Goal: Task Accomplishment & Management: Manage account settings

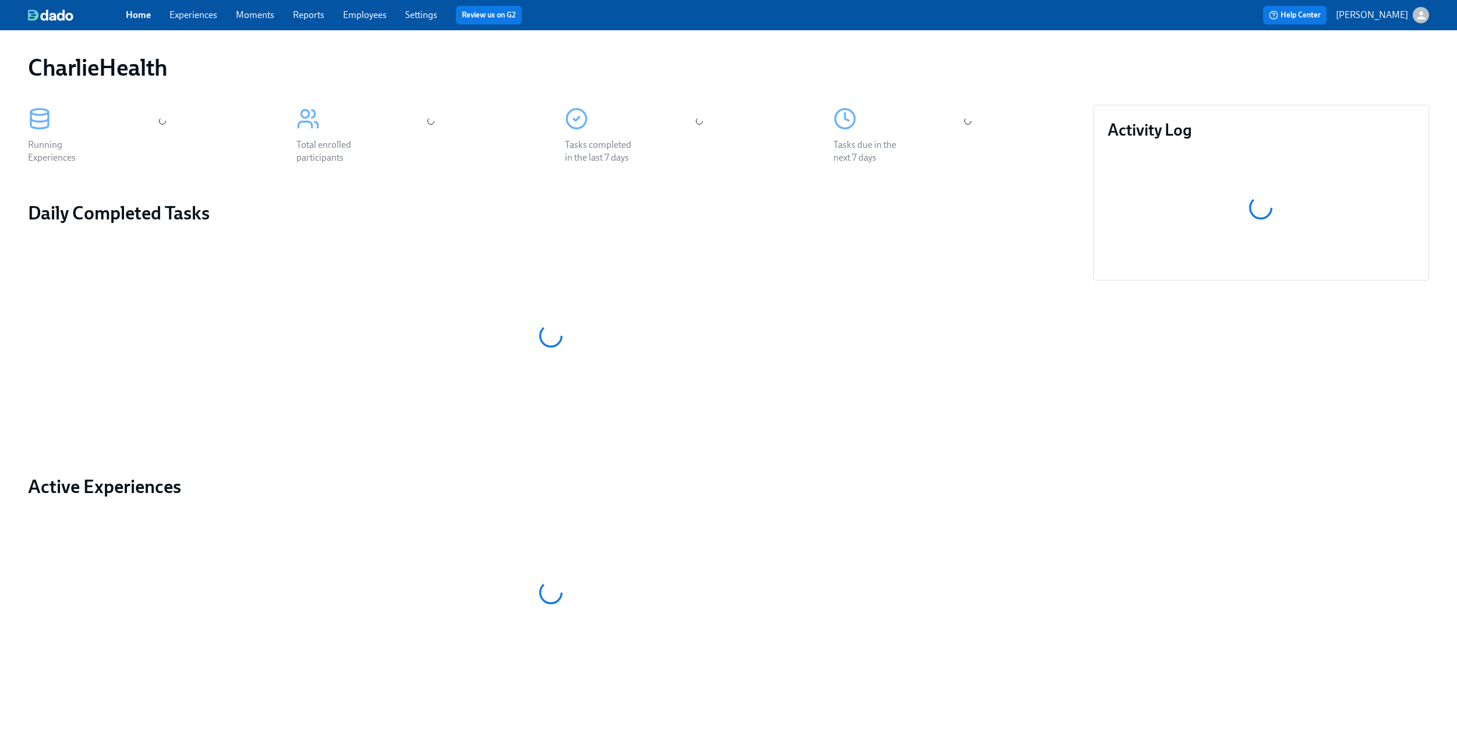
click at [191, 15] on link "Experiences" at bounding box center [193, 14] width 48 height 11
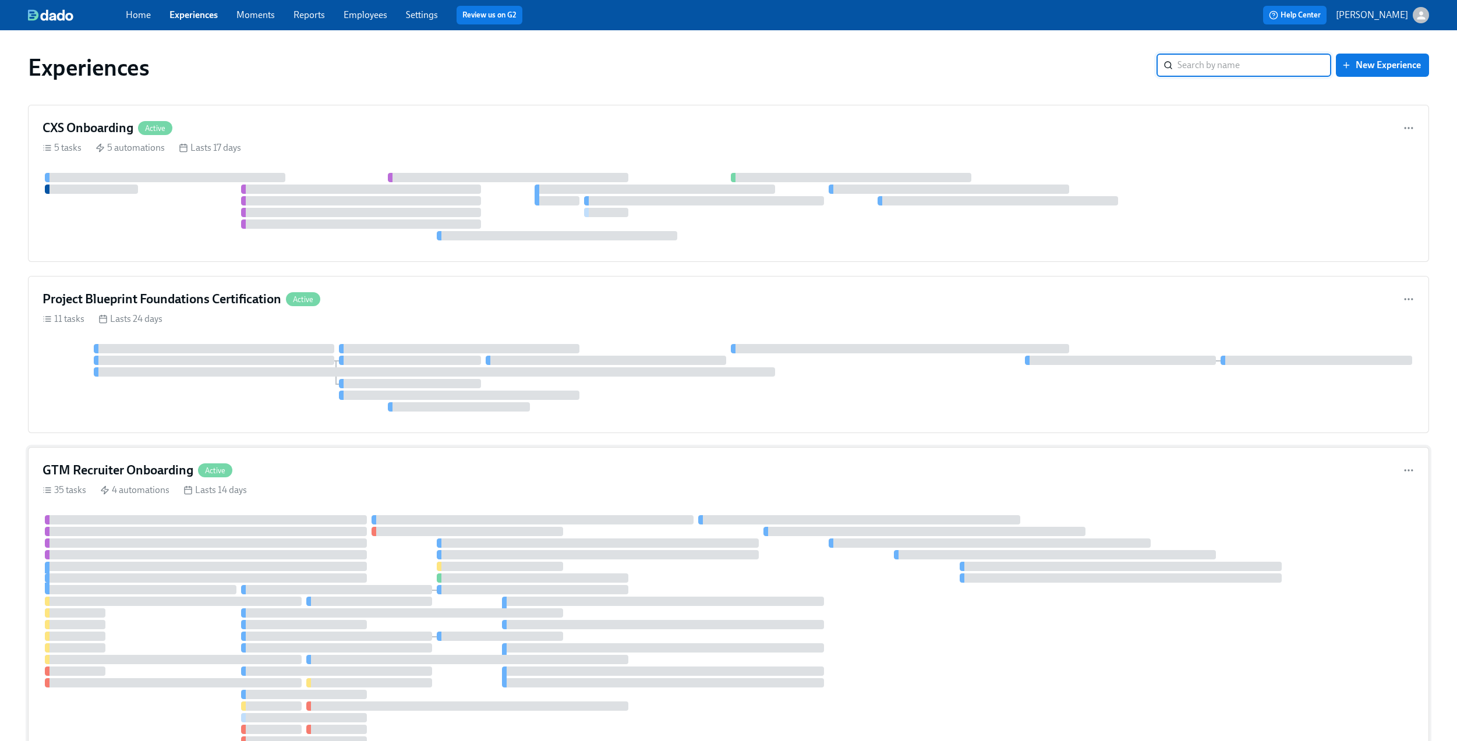
click at [547, 476] on div "GTM Recruiter Onboarding Active" at bounding box center [728, 470] width 1372 height 17
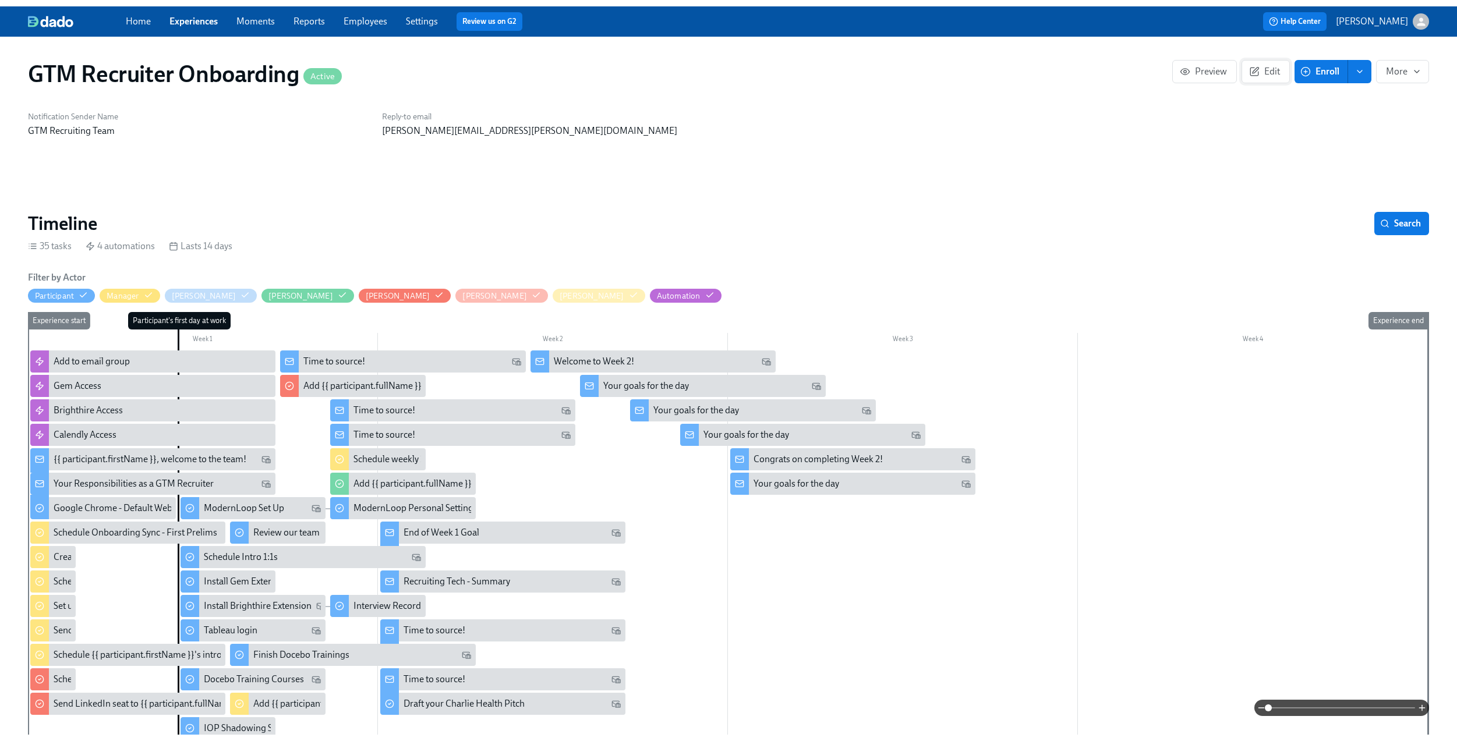
scroll to position [0, 1074]
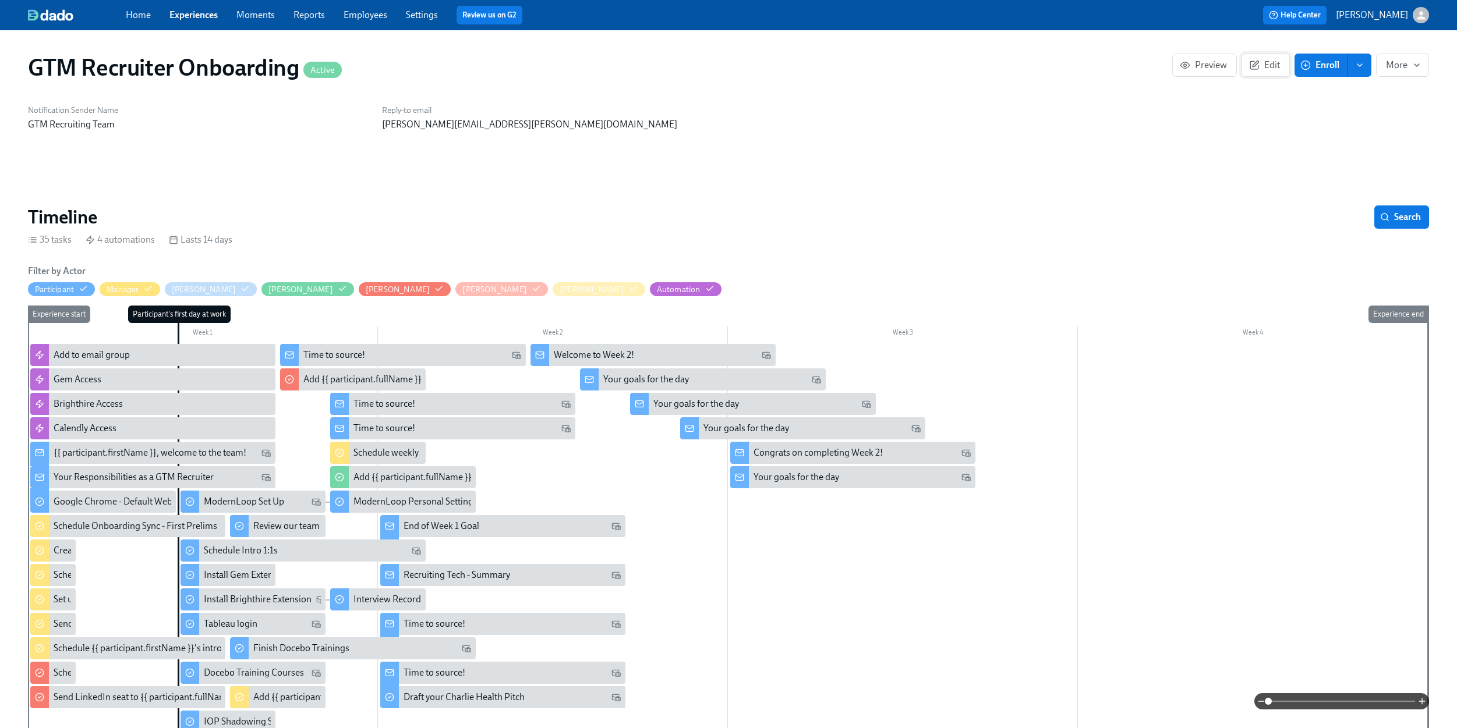
click at [1262, 60] on span "Edit" at bounding box center [1265, 65] width 29 height 12
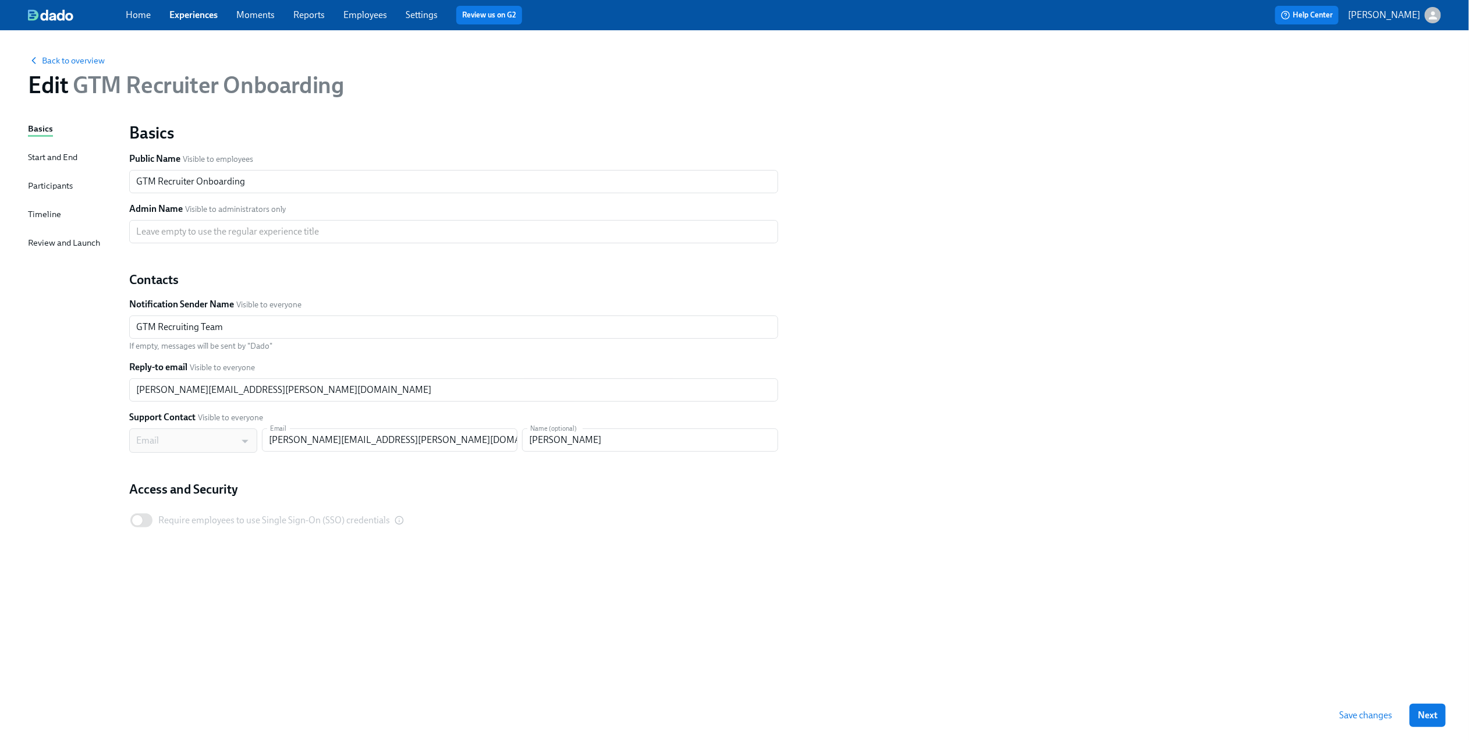
click at [51, 215] on div "Timeline" at bounding box center [44, 214] width 33 height 13
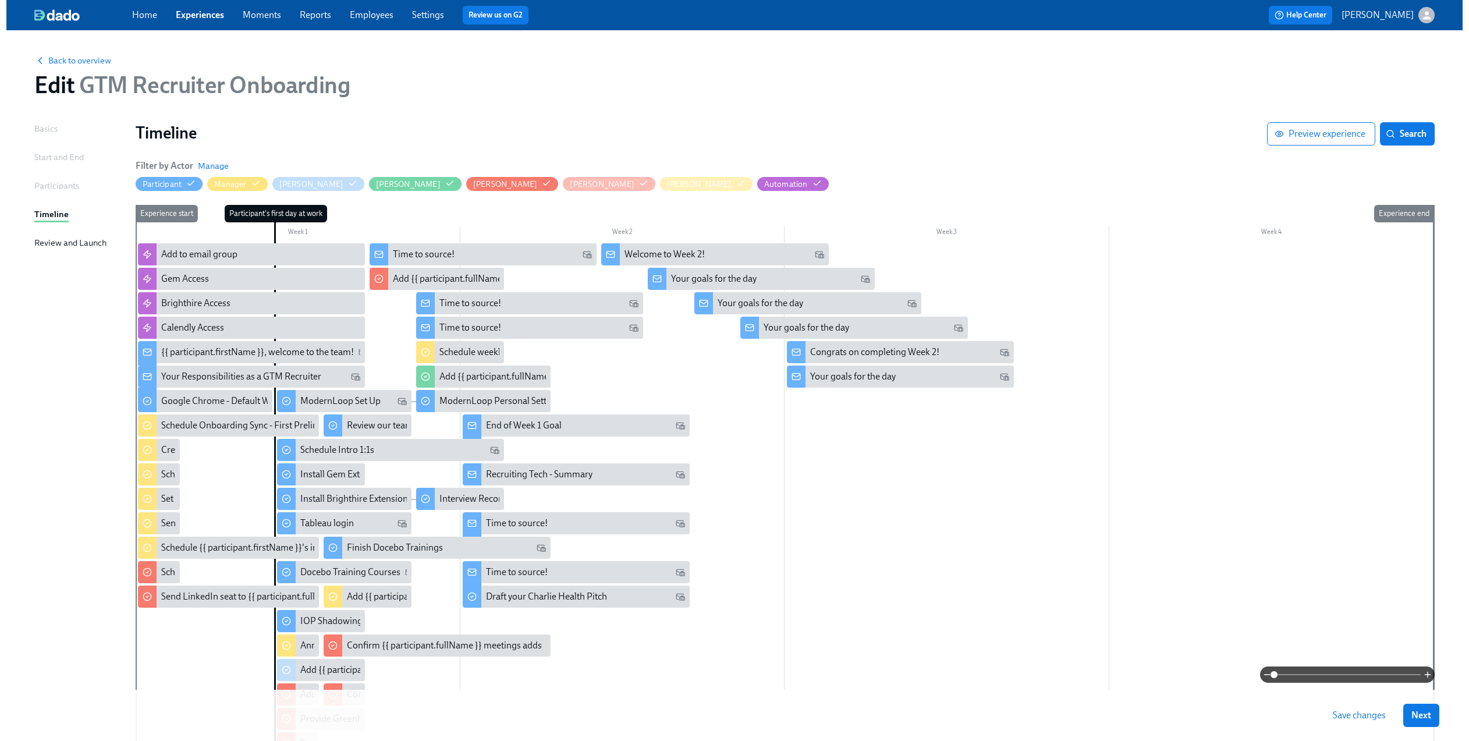
scroll to position [77, 0]
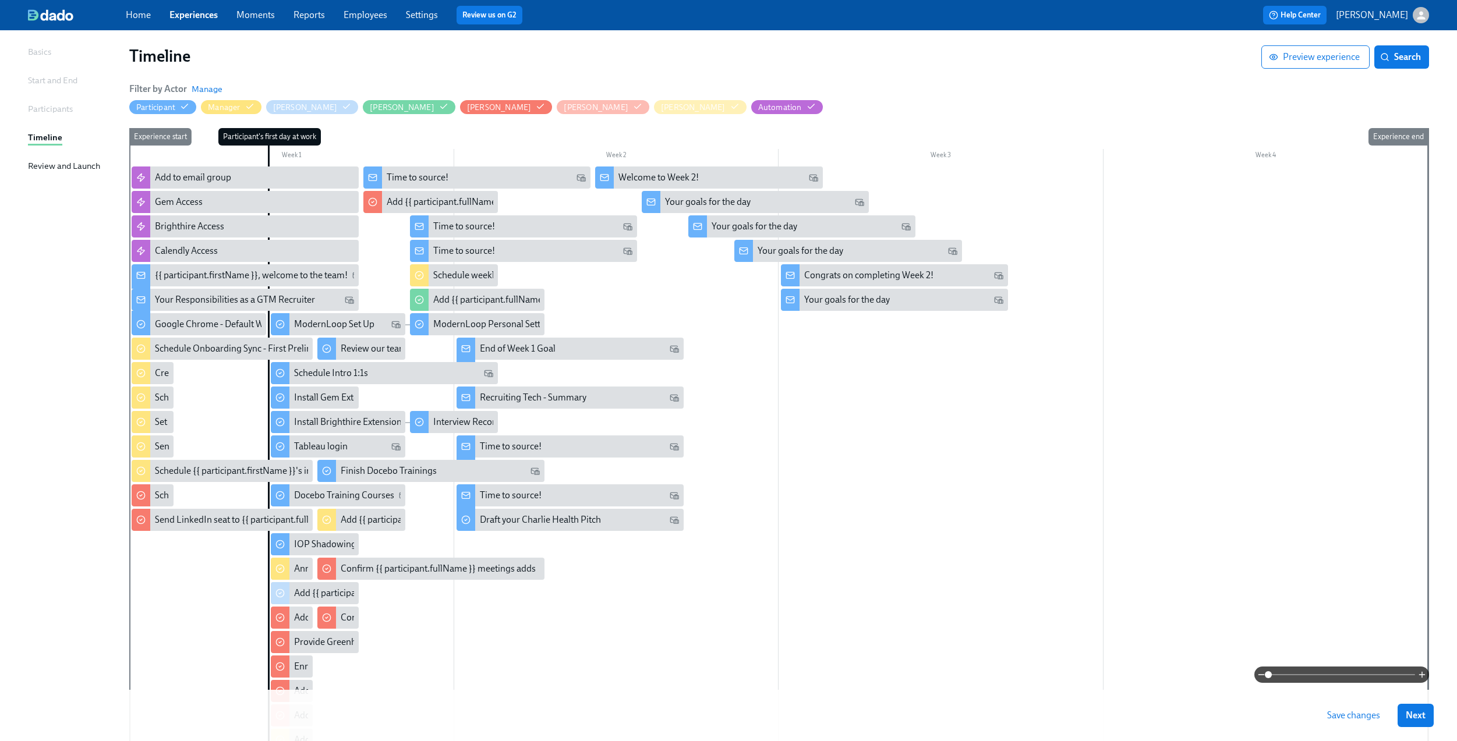
click at [818, 516] on div at bounding box center [778, 464] width 1298 height 596
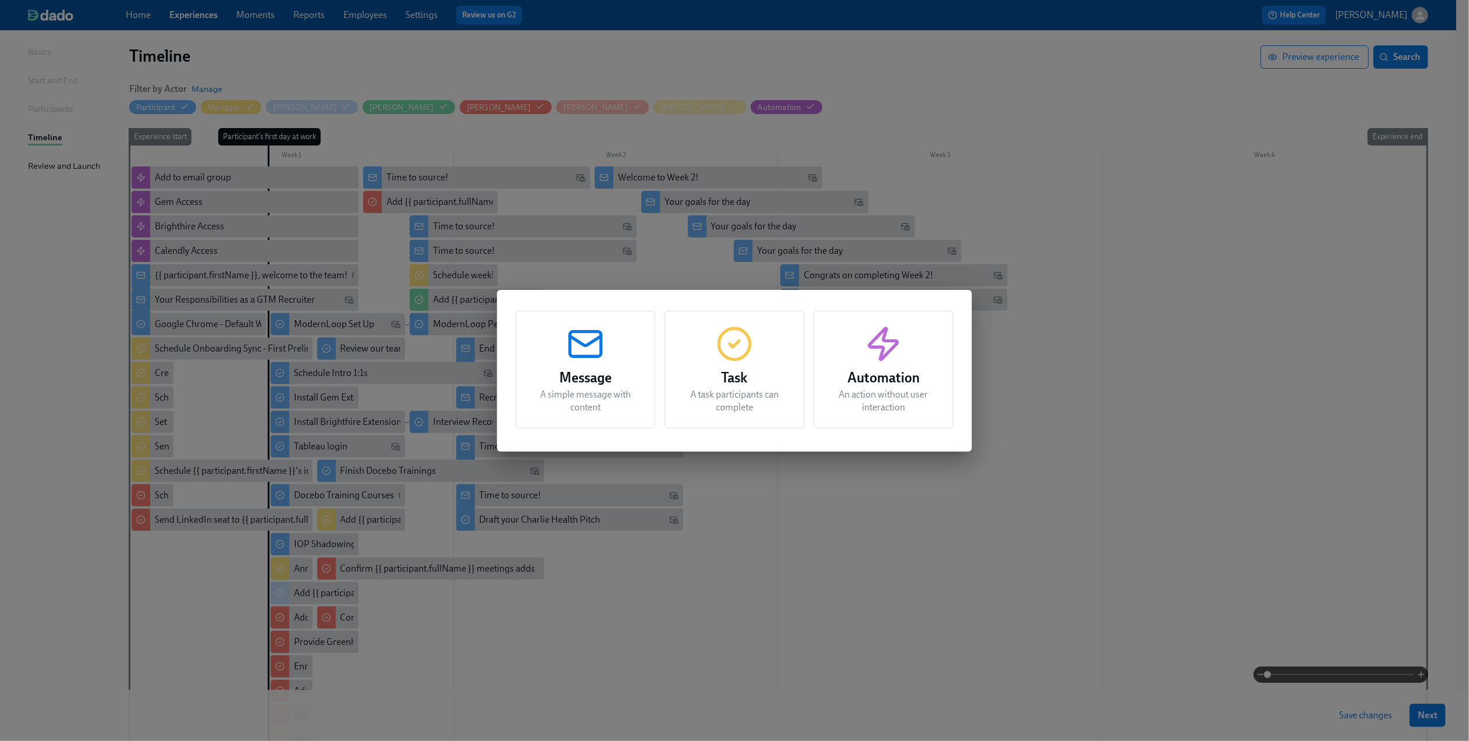
click at [750, 381] on h3 "Task" at bounding box center [734, 377] width 111 height 21
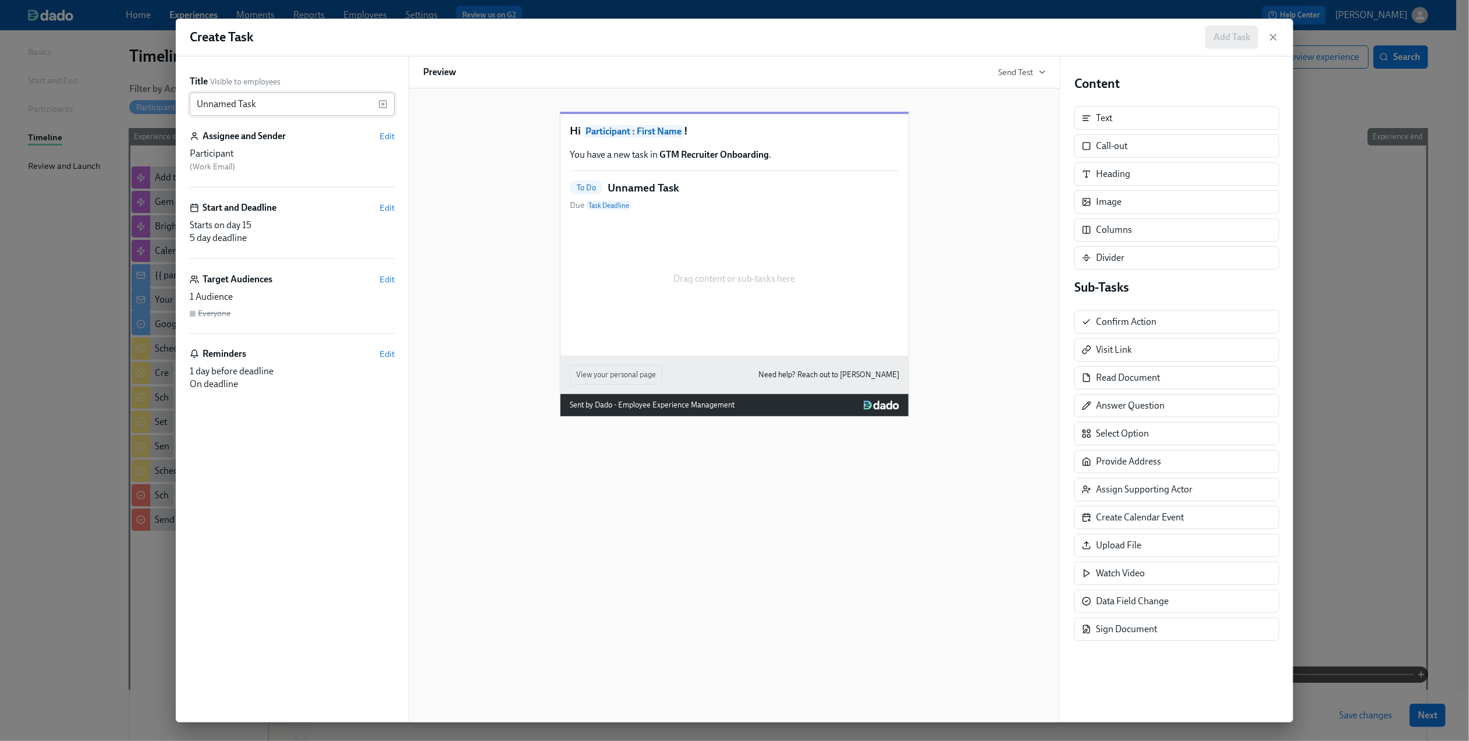
click at [327, 104] on input "Unnamed Task" at bounding box center [284, 104] width 189 height 23
click at [385, 102] on icon "button" at bounding box center [382, 104] width 9 height 9
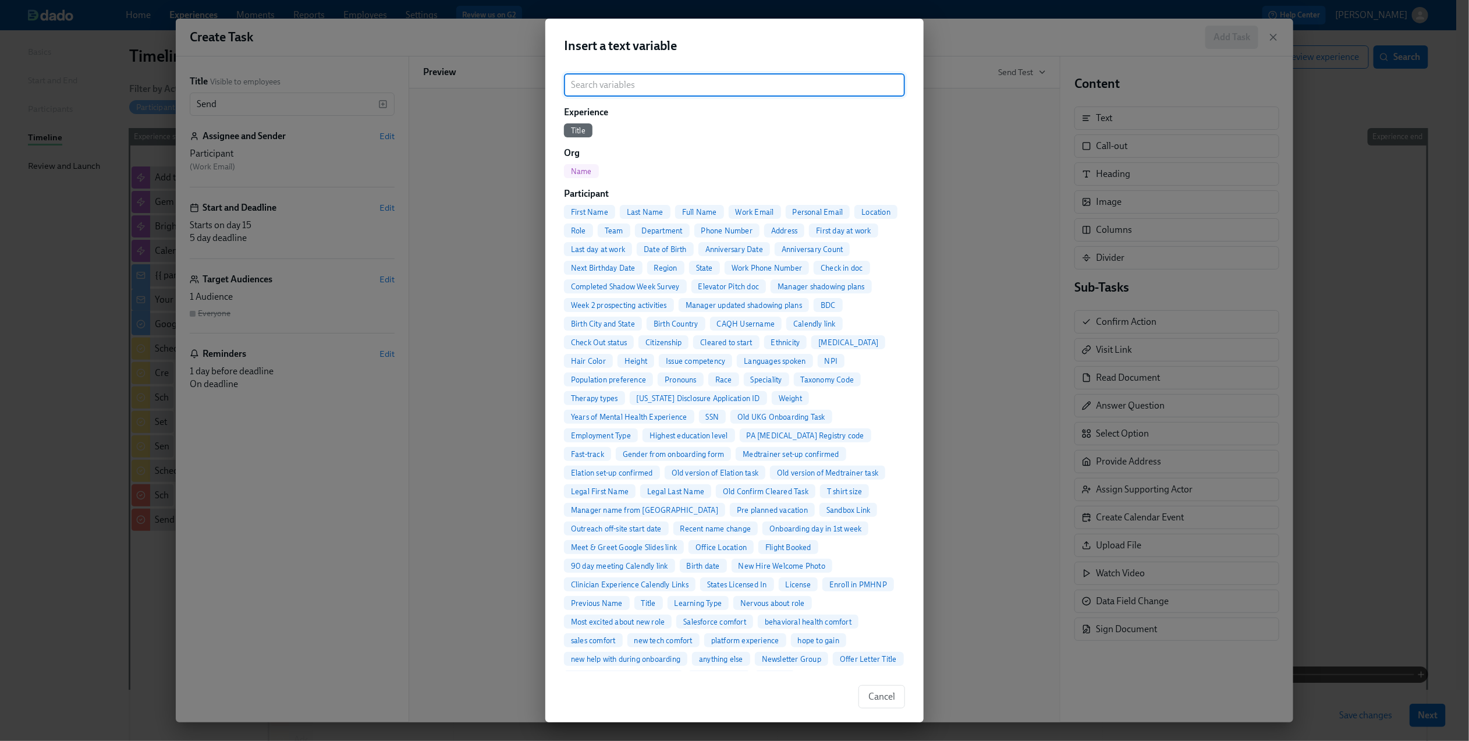
click at [700, 210] on span "Full Name" at bounding box center [699, 212] width 49 height 9
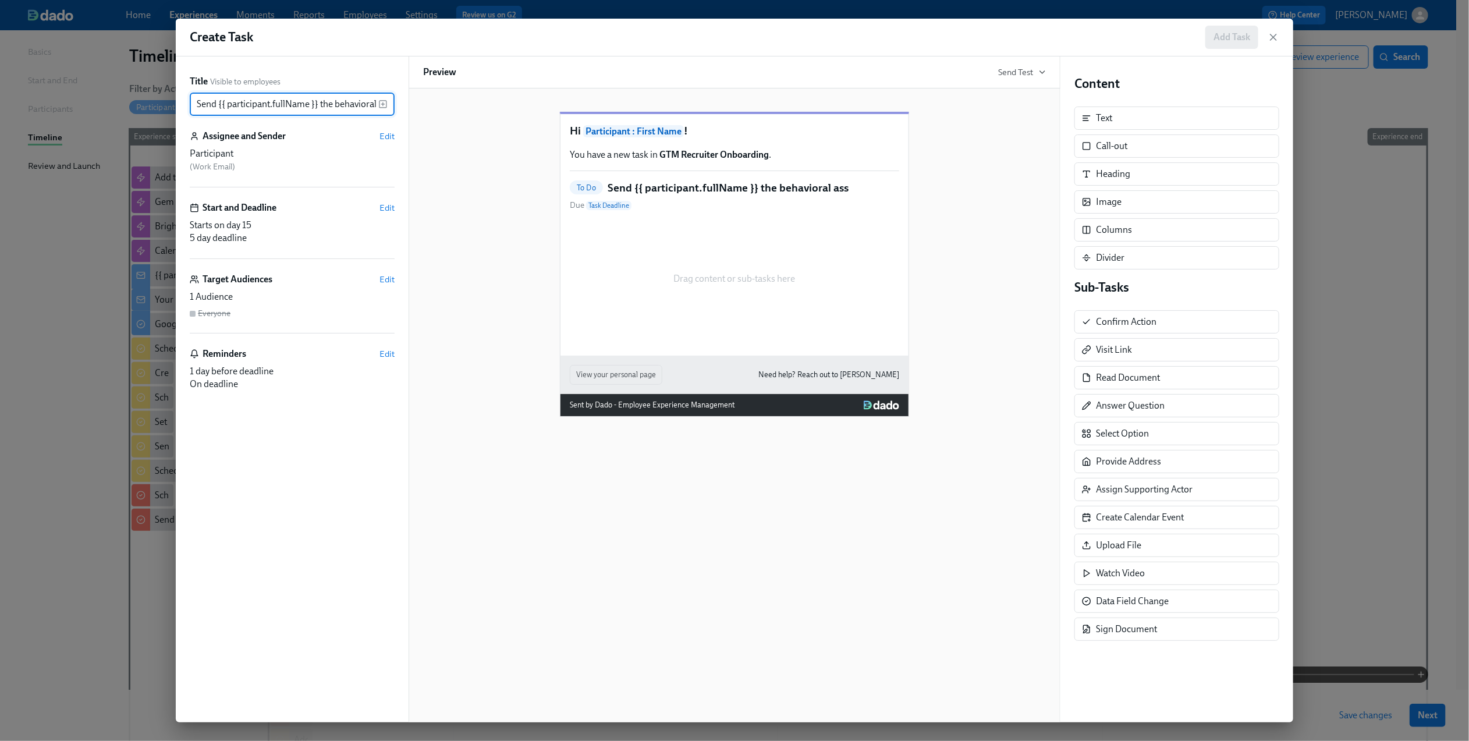
scroll to position [0, 17]
type input "Send {{ participant.fullName }} the behavioral assessment"
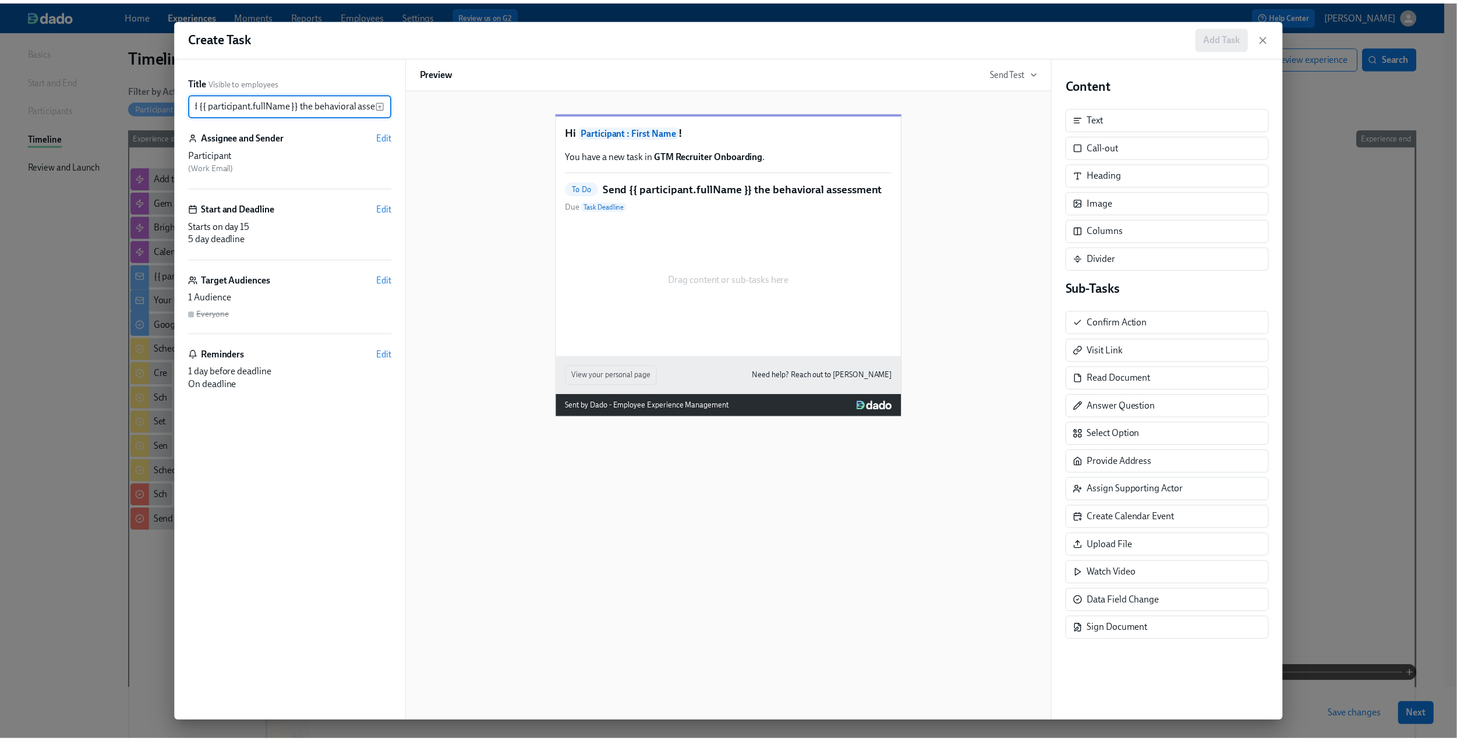
scroll to position [0, 48]
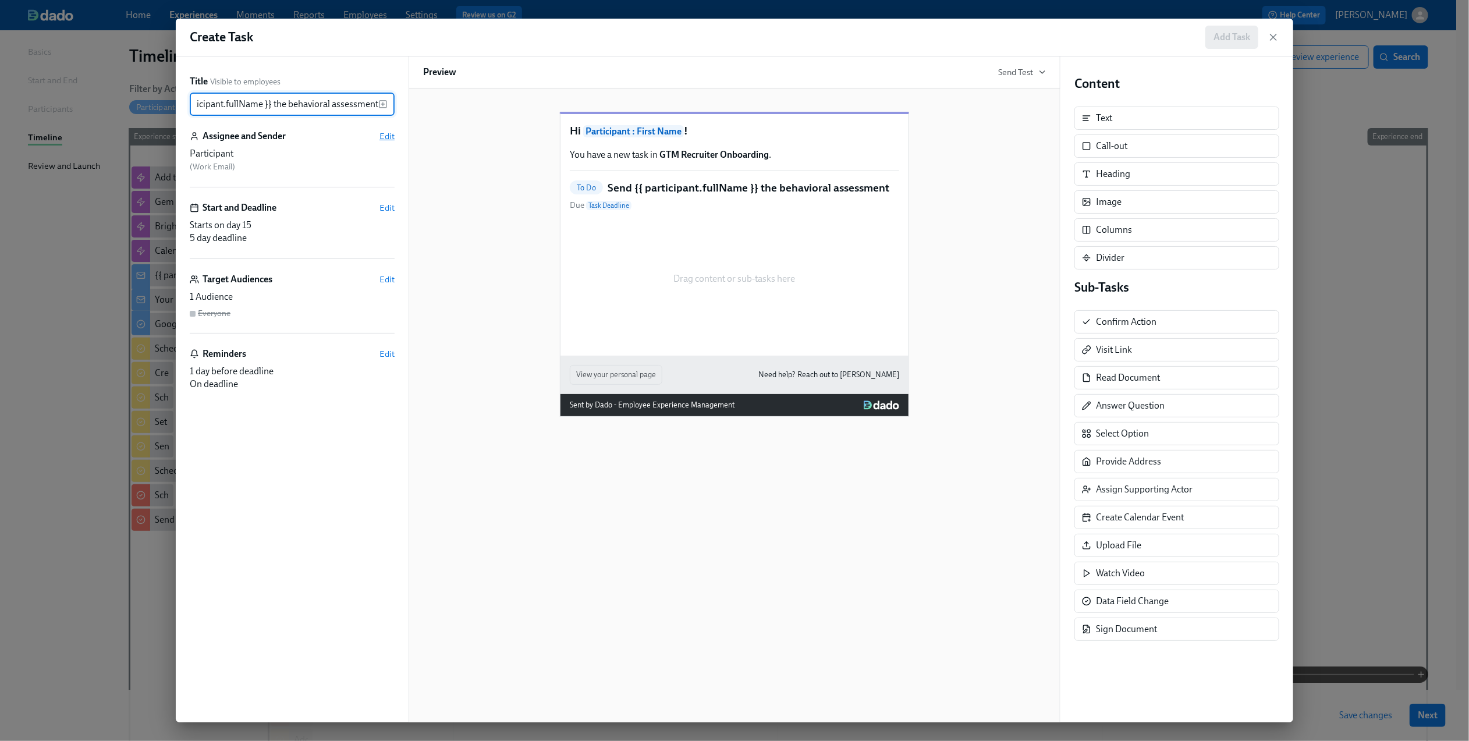
click at [385, 139] on span "Edit" at bounding box center [387, 136] width 15 height 12
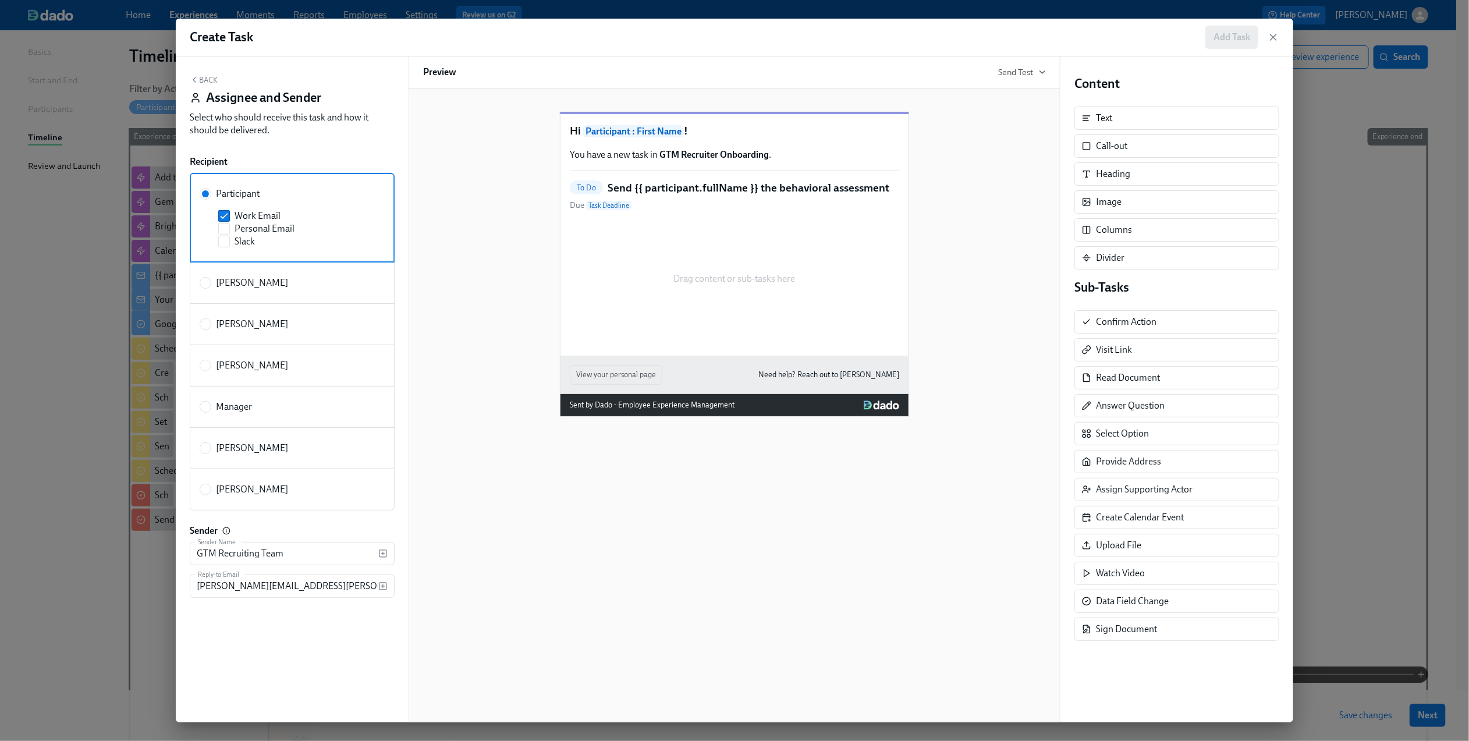
click at [240, 454] on span "[PERSON_NAME]" at bounding box center [252, 448] width 72 height 13
click at [211, 454] on input "[PERSON_NAME]" at bounding box center [205, 448] width 10 height 10
radio input "true"
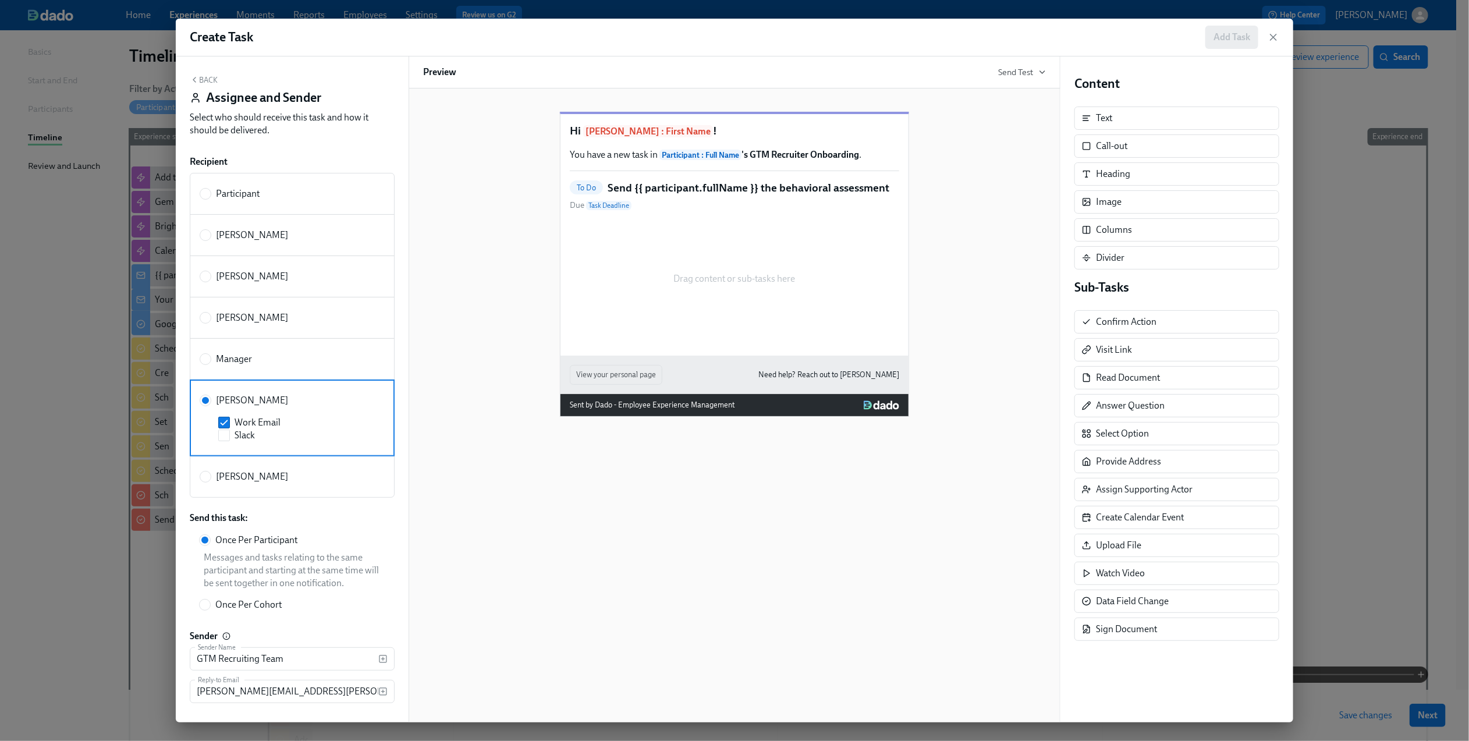
click at [193, 74] on div "Back Assignee and Sender Select who should receive this task and how it should …" at bounding box center [292, 389] width 233 height 666
click at [204, 80] on button "Back" at bounding box center [204, 79] width 28 height 9
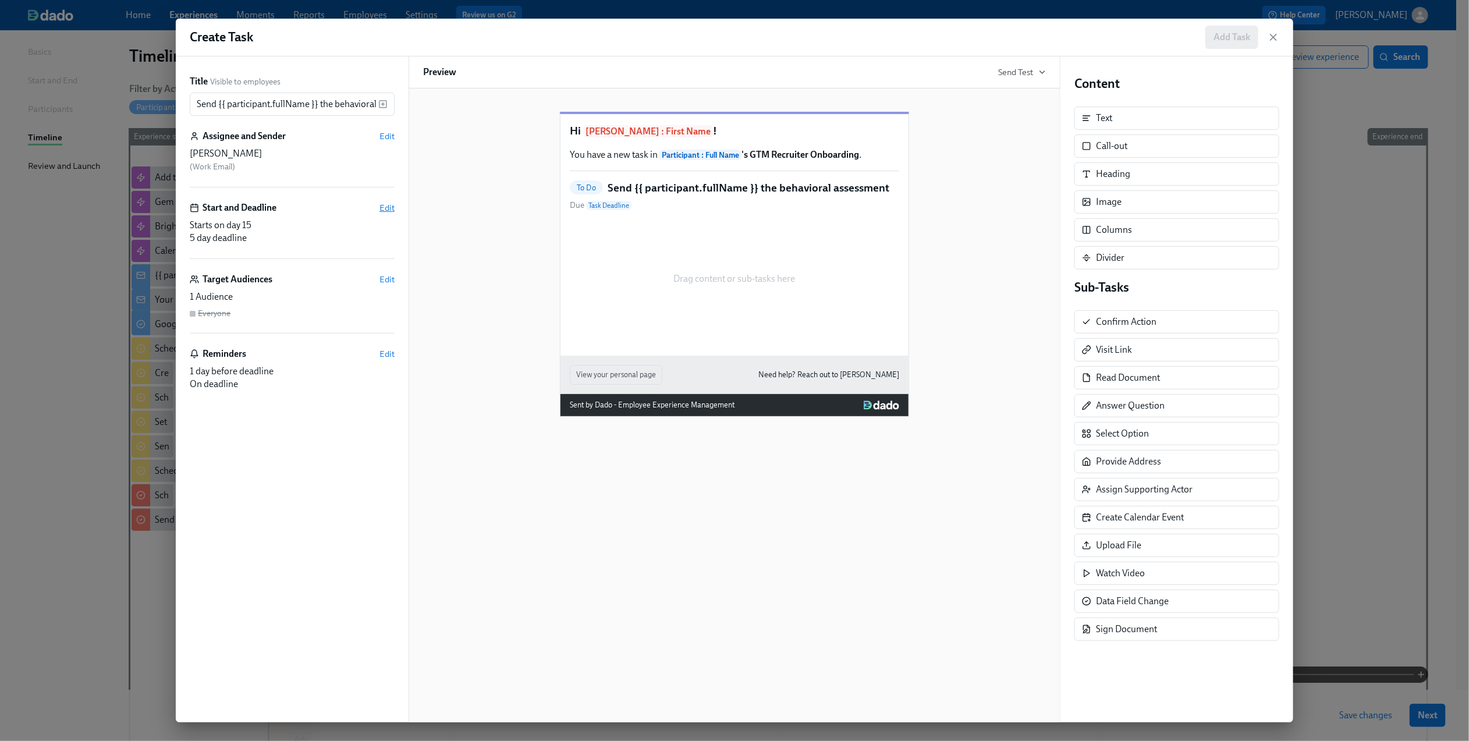
click at [388, 206] on span "Edit" at bounding box center [387, 208] width 15 height 12
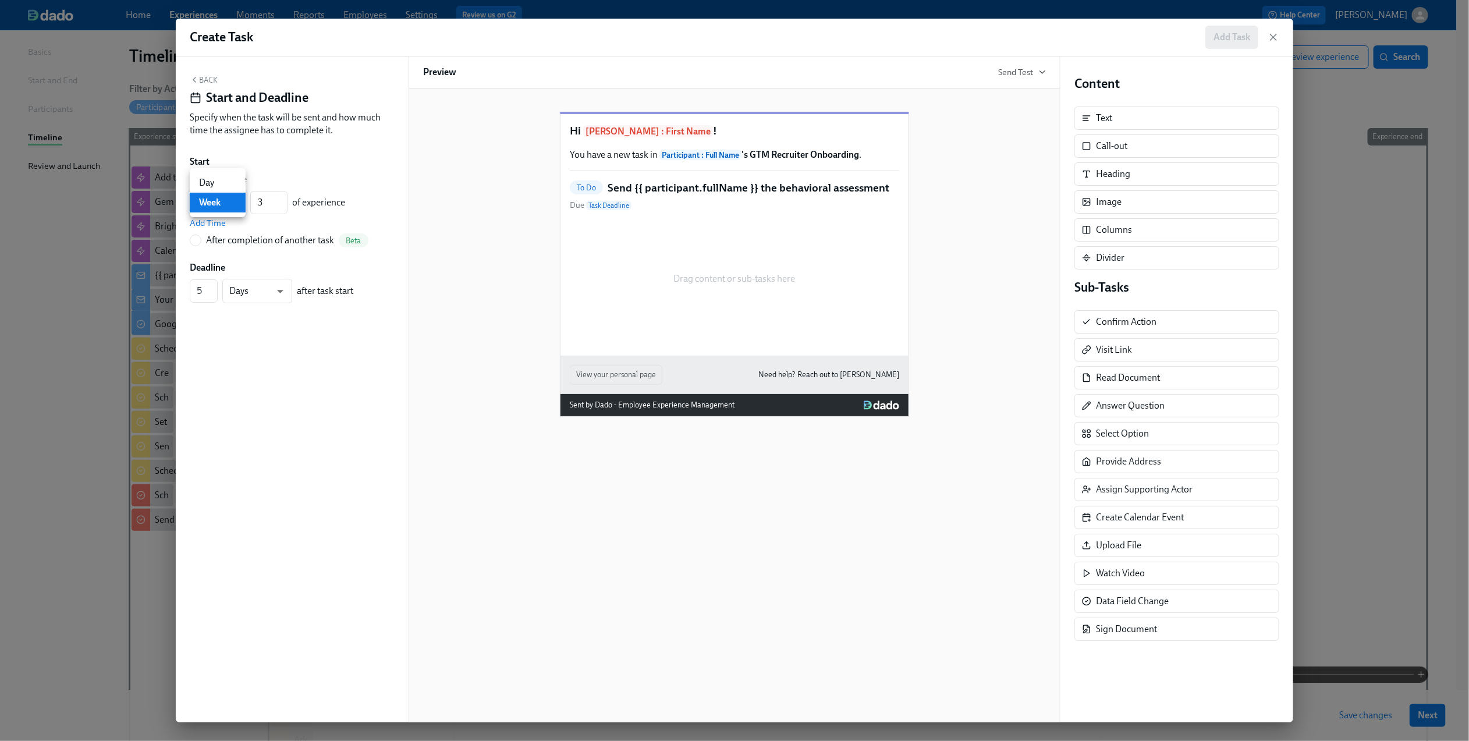
click at [212, 204] on body "Home Experiences Moments Reports Employees Settings Review us on G2 Help Center…" at bounding box center [734, 393] width 1469 height 940
click at [212, 178] on li "Day" at bounding box center [218, 183] width 56 height 20
type input "d"
click at [272, 201] on input "3" at bounding box center [268, 202] width 37 height 23
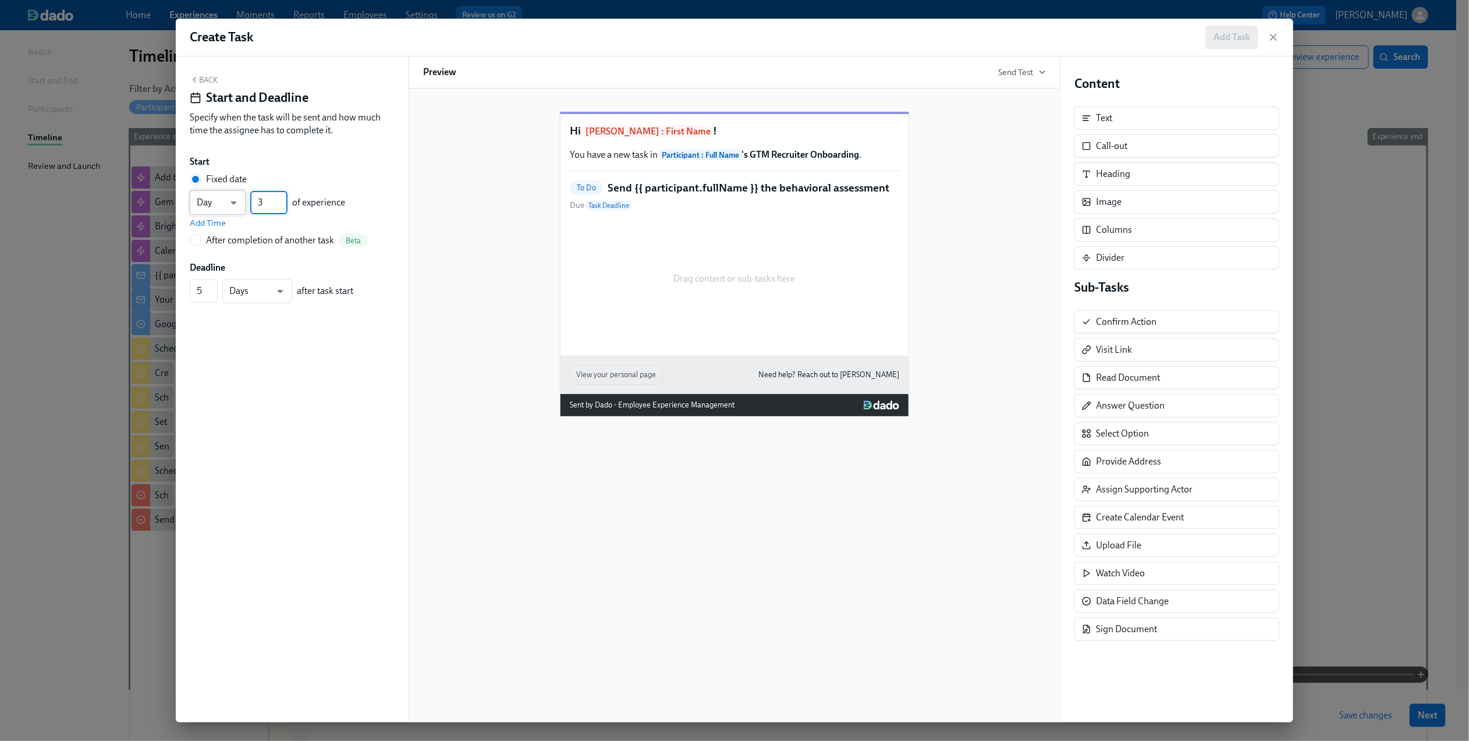
drag, startPoint x: 268, startPoint y: 200, endPoint x: 242, endPoint y: 200, distance: 26.8
click at [242, 200] on div "Day d ​ 3 ​ of experience" at bounding box center [267, 202] width 155 height 24
type input "7"
click at [211, 295] on input "4" at bounding box center [204, 290] width 28 height 23
click at [211, 295] on input "3" at bounding box center [204, 290] width 28 height 23
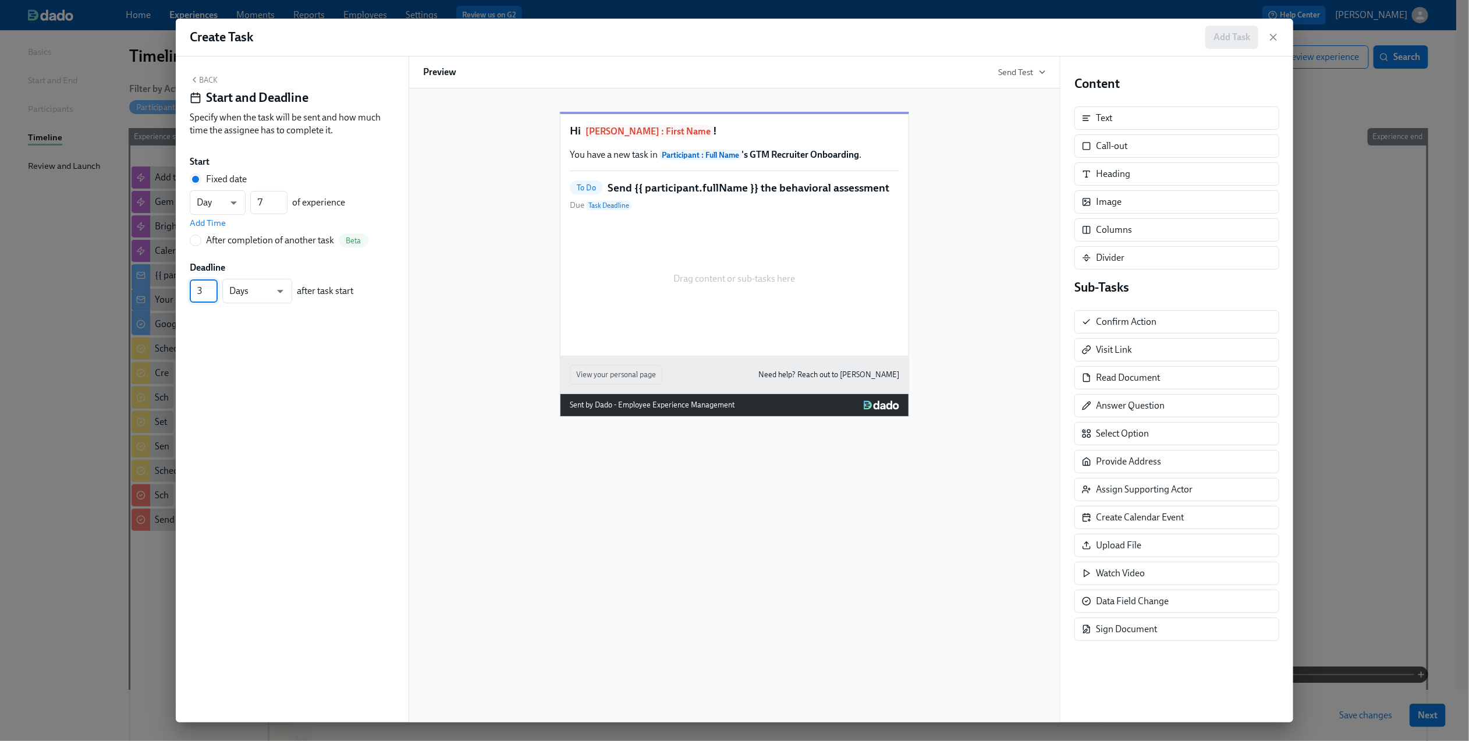
click at [211, 295] on input "2" at bounding box center [204, 290] width 28 height 23
click at [211, 295] on input "1" at bounding box center [204, 290] width 28 height 23
click at [200, 82] on button "Back" at bounding box center [204, 79] width 28 height 9
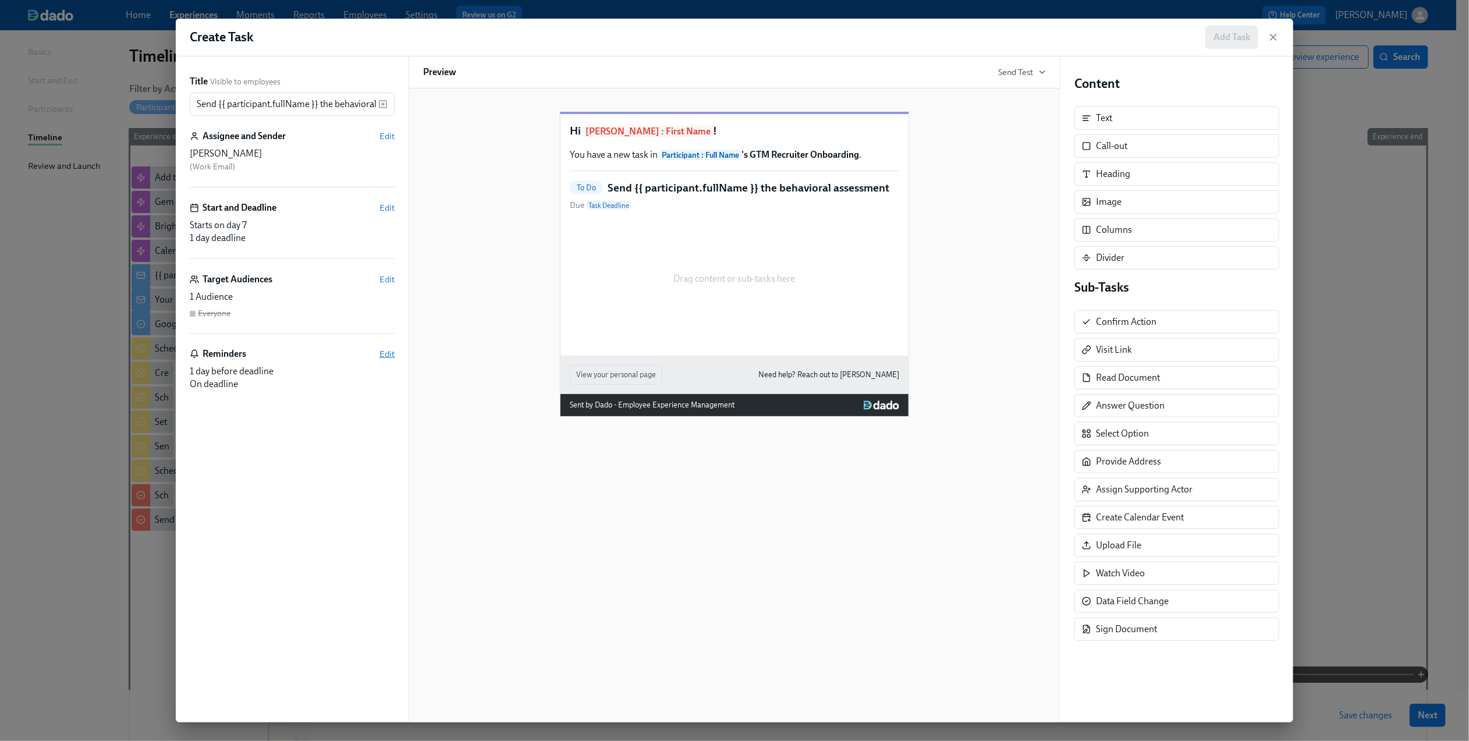
click at [390, 357] on span "Edit" at bounding box center [387, 354] width 15 height 12
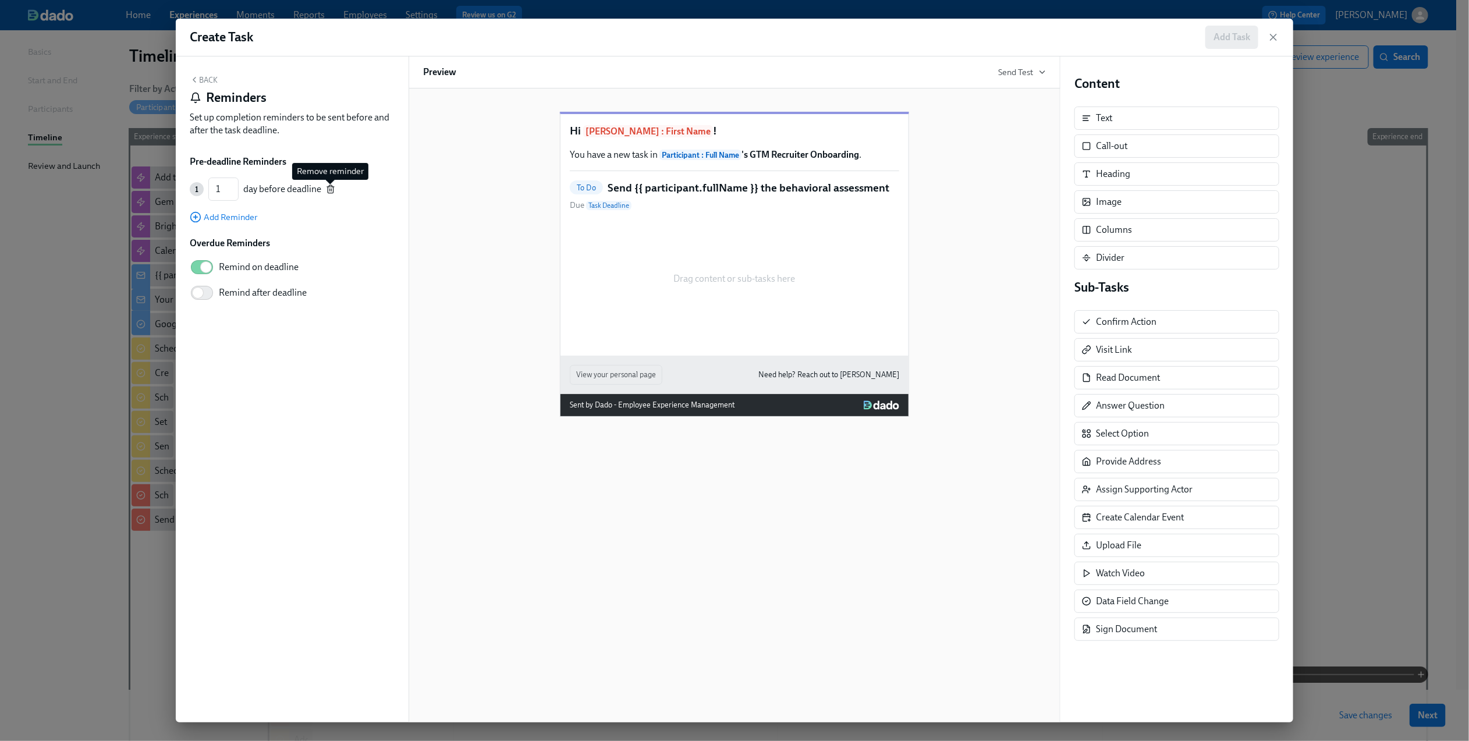
click at [330, 189] on icon "button" at bounding box center [330, 189] width 9 height 9
click at [205, 82] on button "Back" at bounding box center [204, 79] width 28 height 9
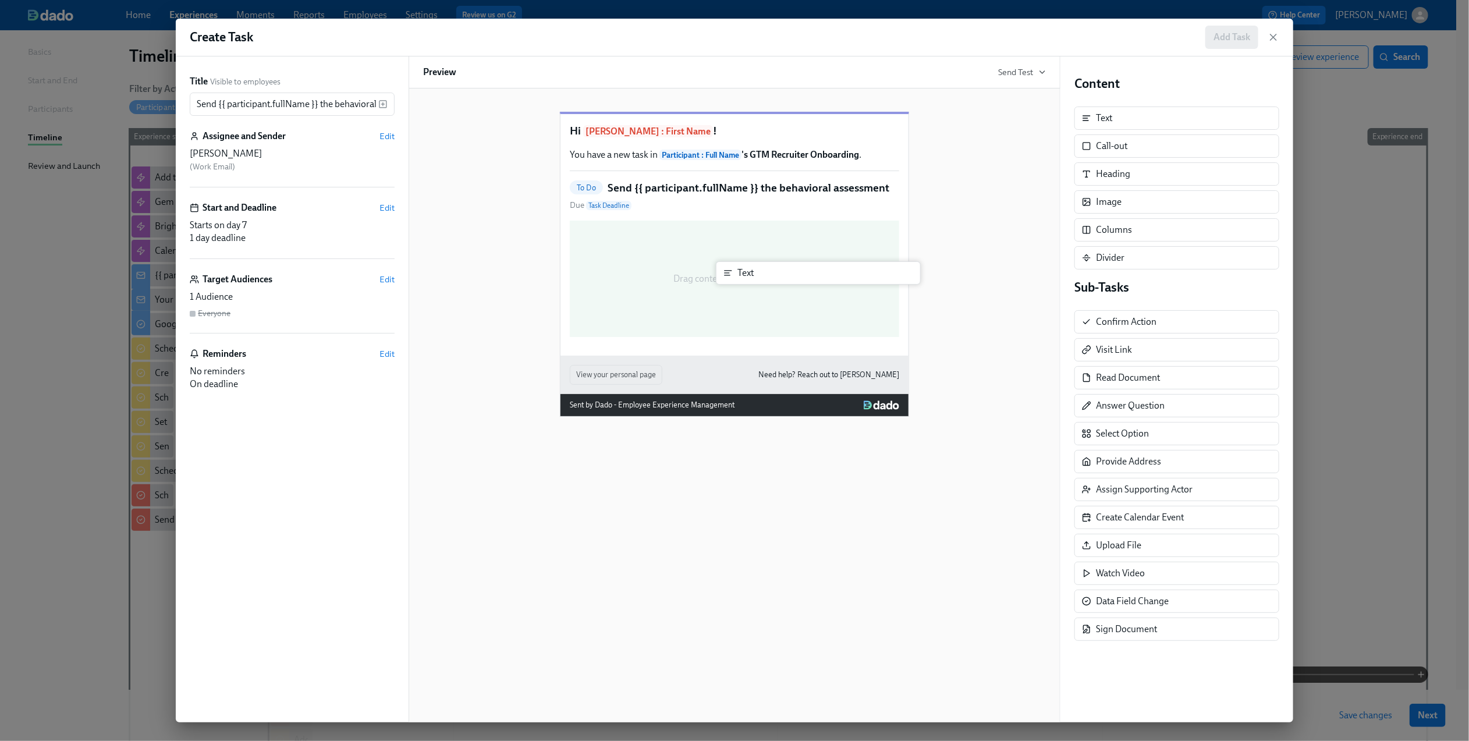
drag, startPoint x: 1147, startPoint y: 129, endPoint x: 785, endPoint y: 284, distance: 393.8
click at [785, 284] on div "Title Visible to employees Send {{ participant.fullName }} the behavioral asses…" at bounding box center [735, 389] width 1118 height 666
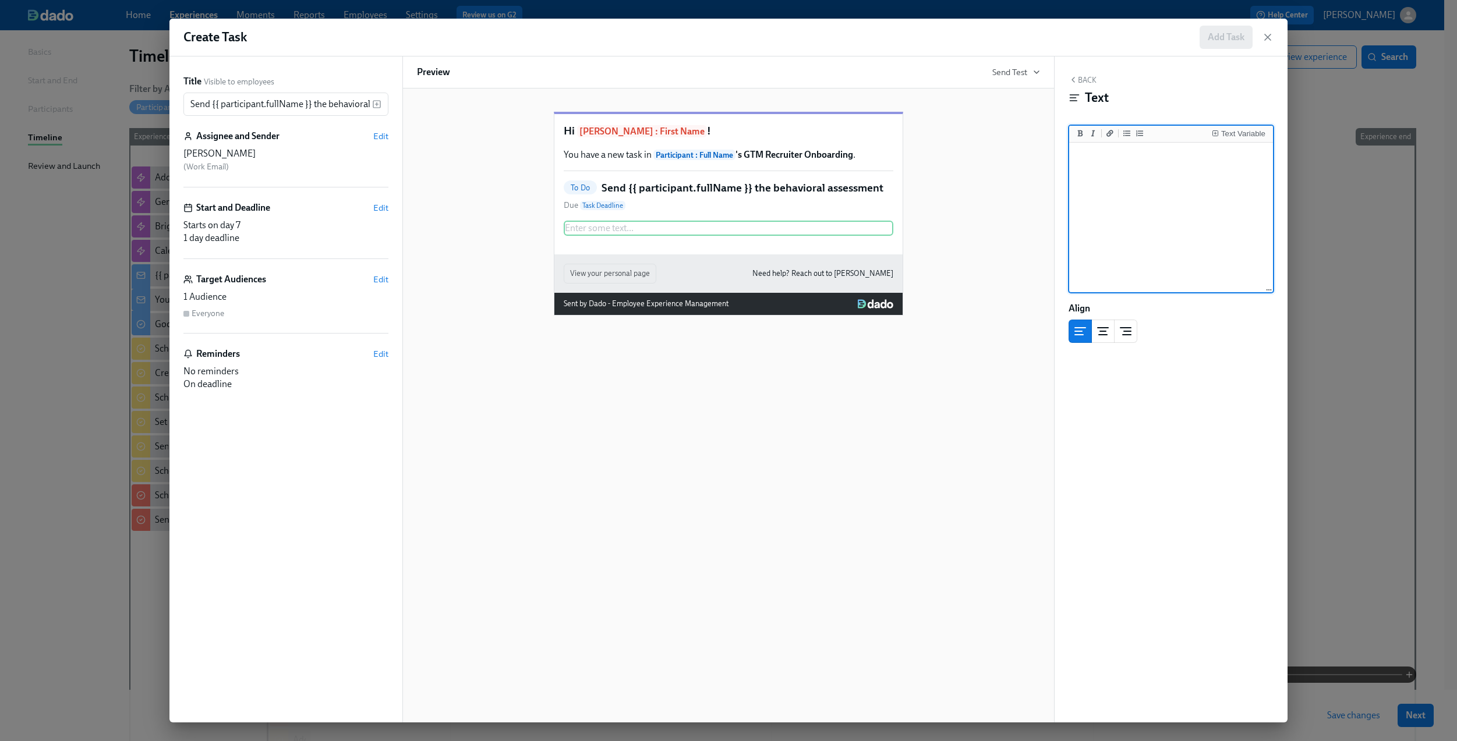
click at [1090, 82] on button "Back" at bounding box center [1082, 79] width 28 height 9
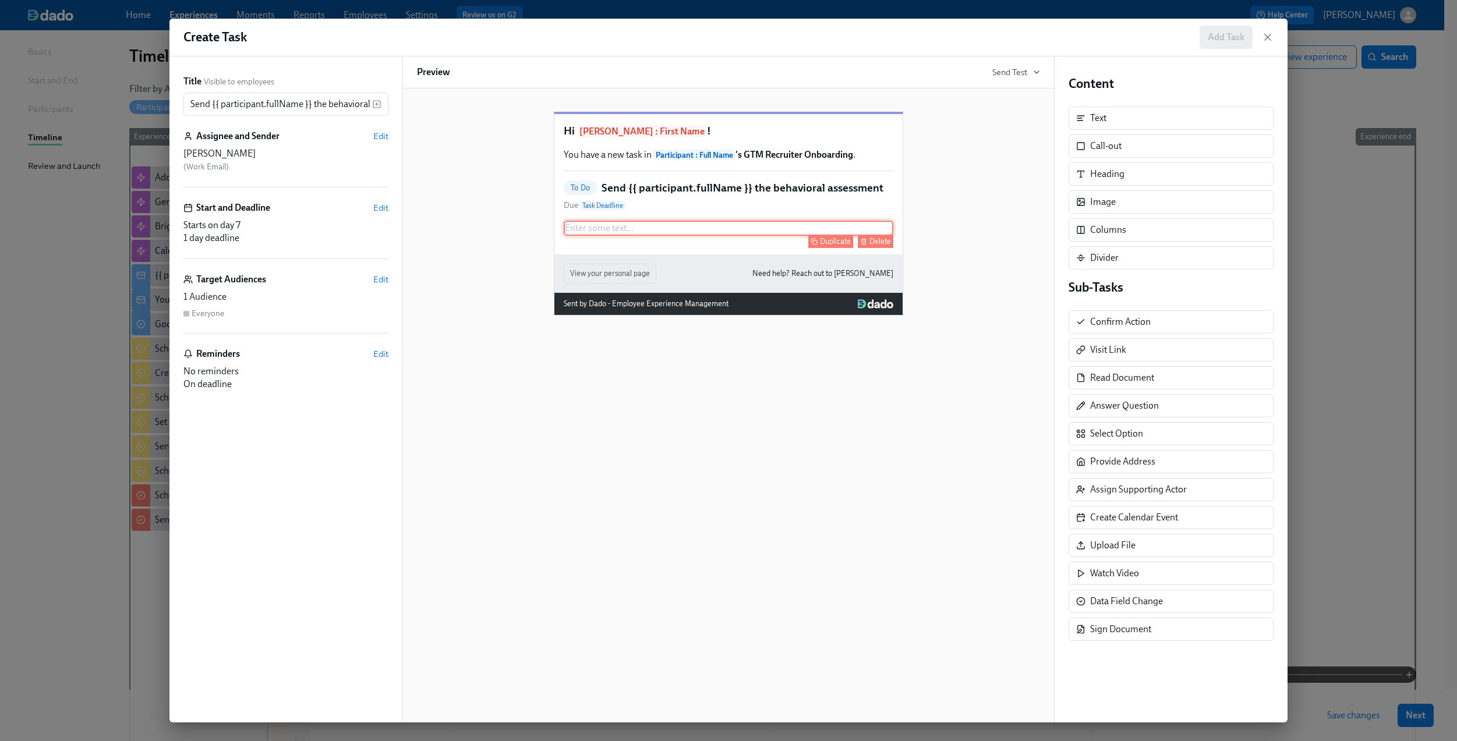
click at [871, 246] on div "Delete" at bounding box center [880, 241] width 22 height 9
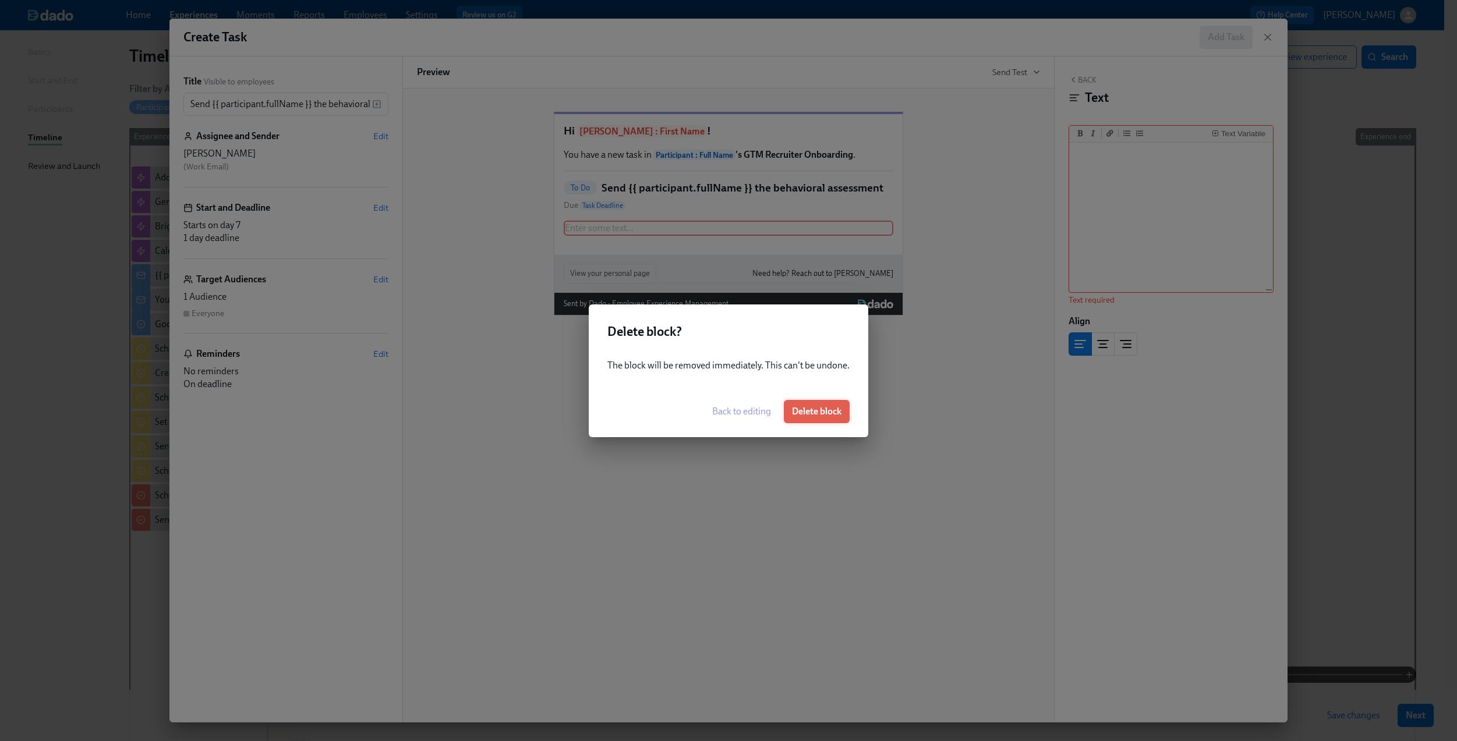
click at [821, 406] on span "Delete block" at bounding box center [816, 412] width 49 height 12
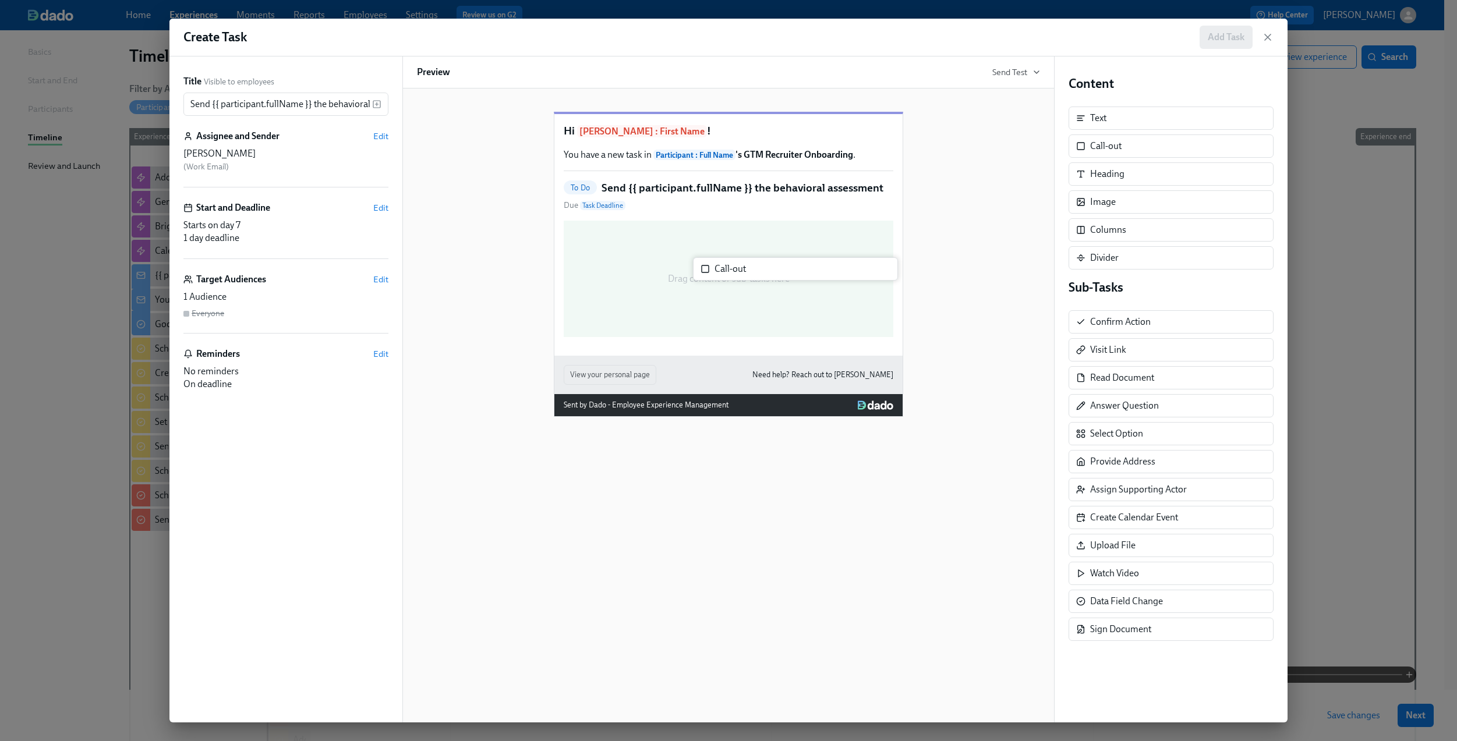
drag, startPoint x: 1097, startPoint y: 150, endPoint x: 706, endPoint y: 274, distance: 410.6
click at [706, 274] on div "Title Visible to employees Send {{ participant.fullName }} the behavioral asses…" at bounding box center [728, 389] width 1118 height 666
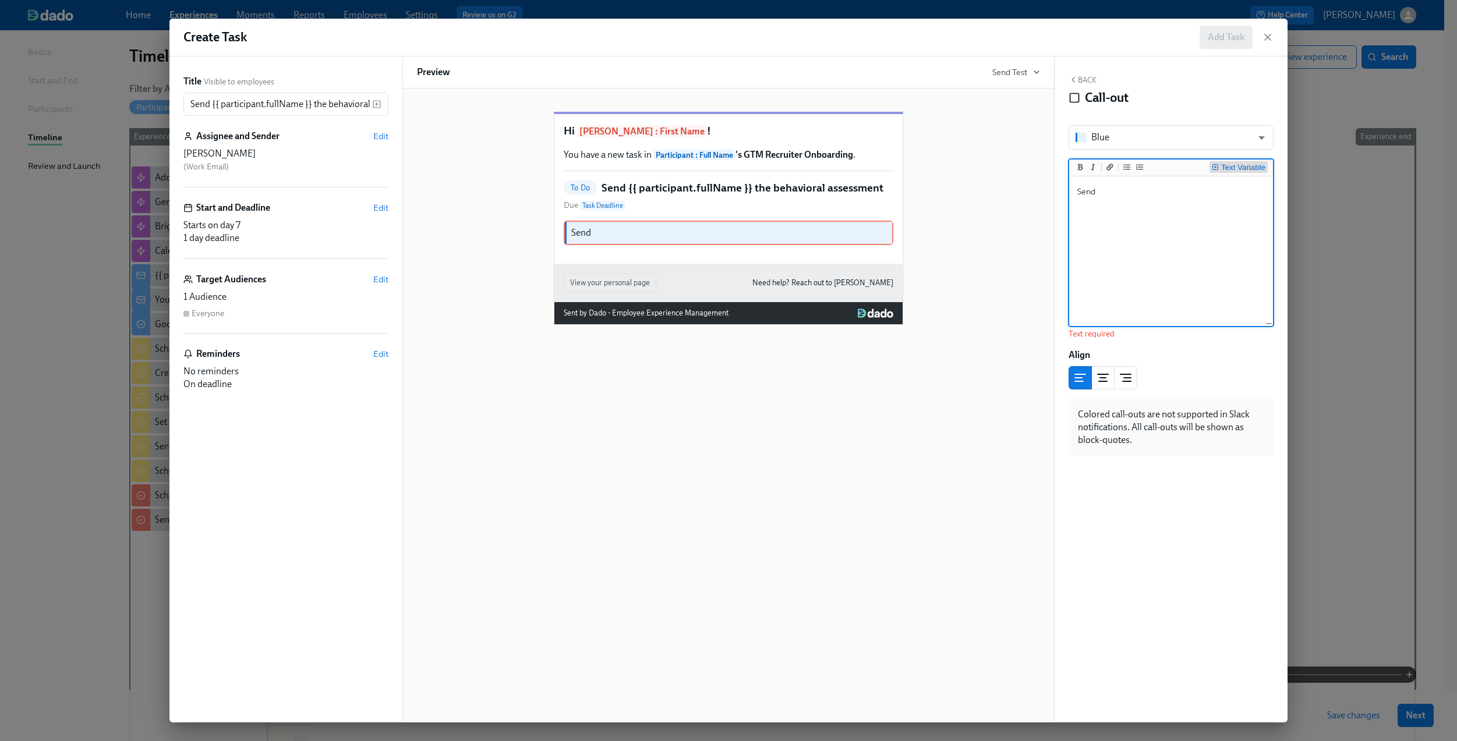
click at [1238, 166] on div "Text Variable" at bounding box center [1243, 168] width 44 height 8
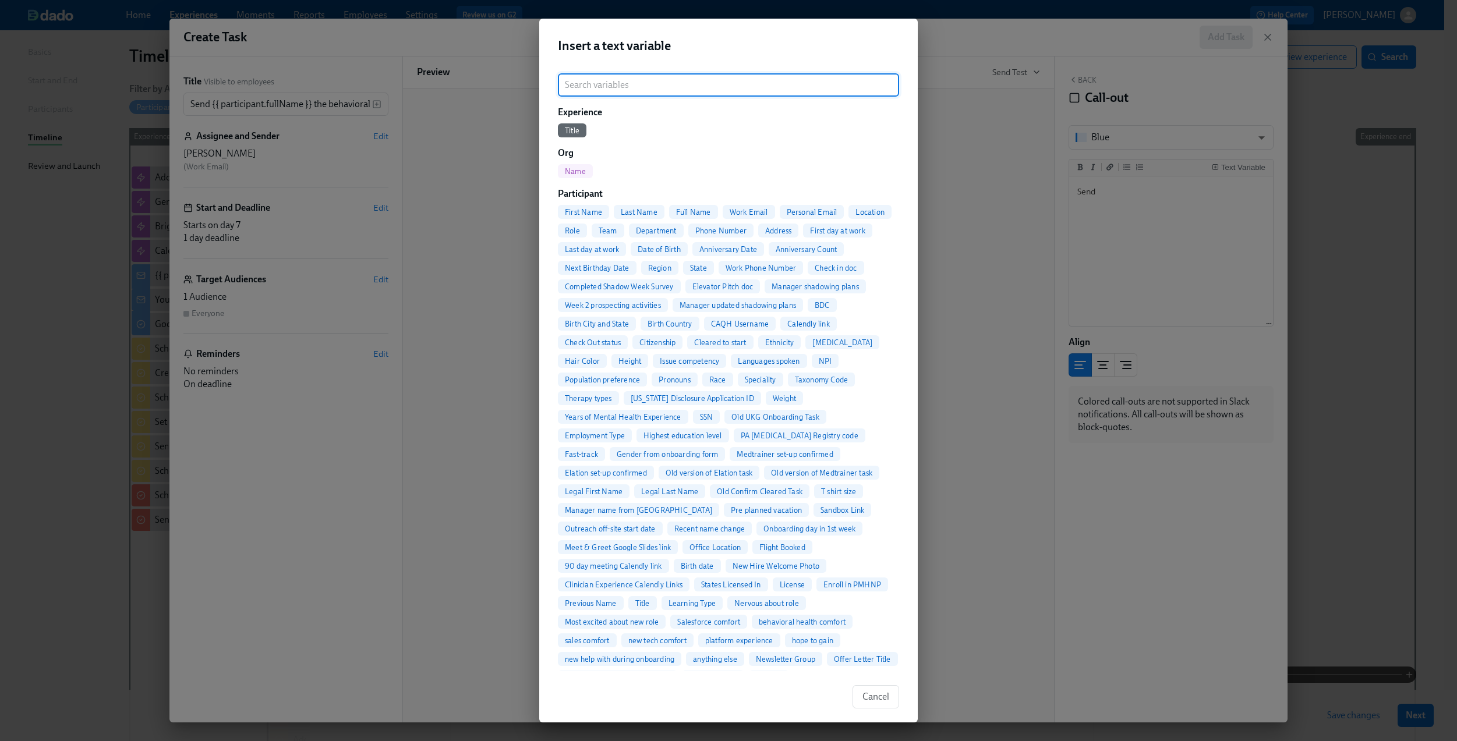
click at [699, 208] on span "Full Name" at bounding box center [693, 212] width 49 height 9
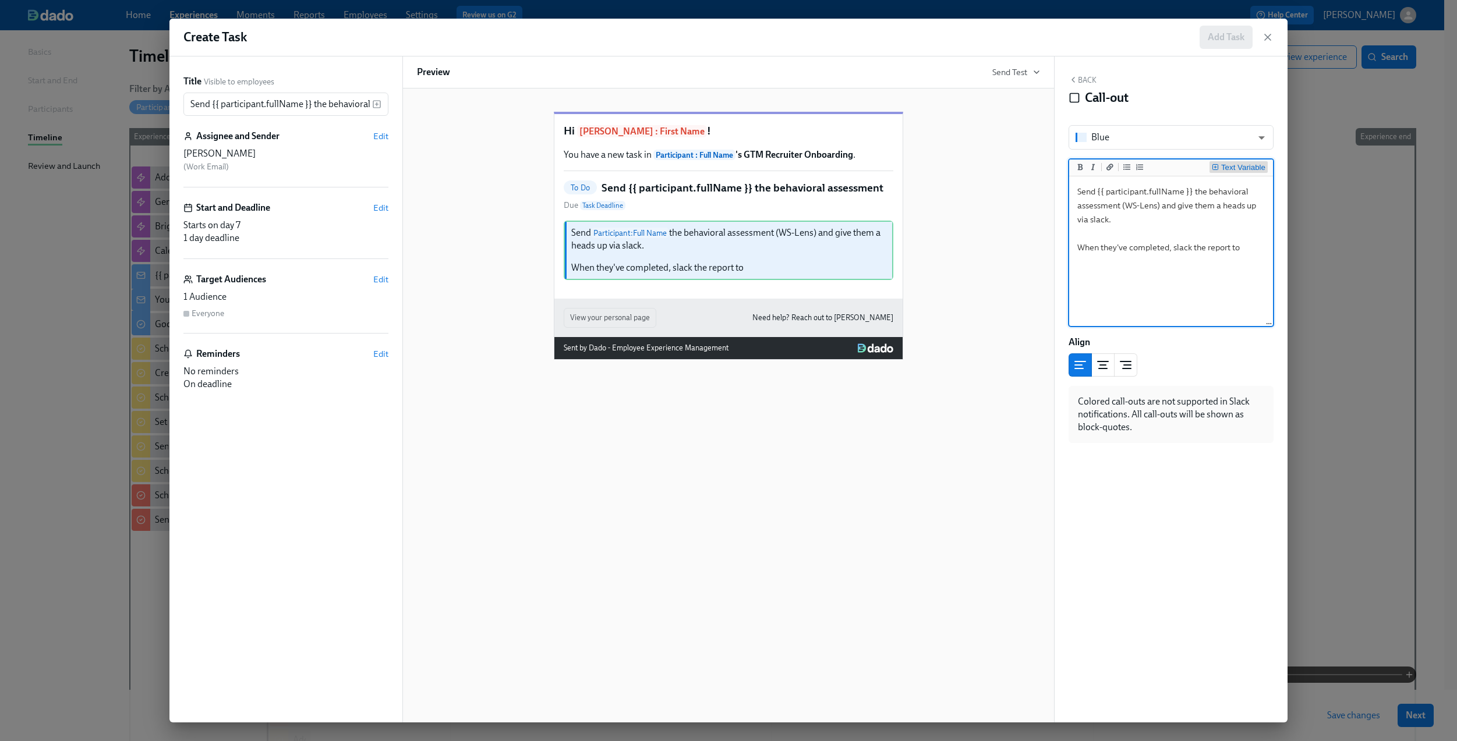
click at [1242, 169] on div "Text Variable" at bounding box center [1243, 168] width 44 height 8
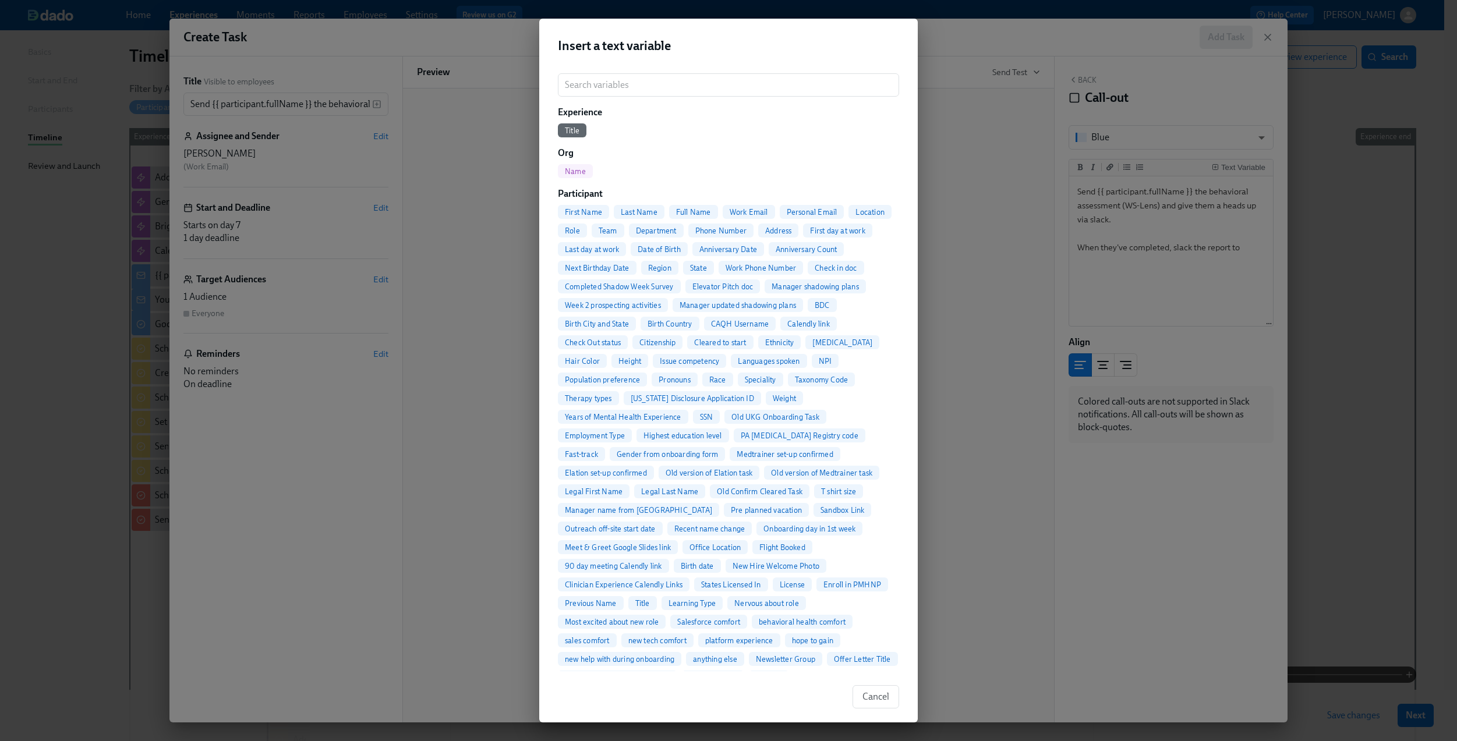
click at [583, 211] on span "First Name" at bounding box center [583, 212] width 51 height 9
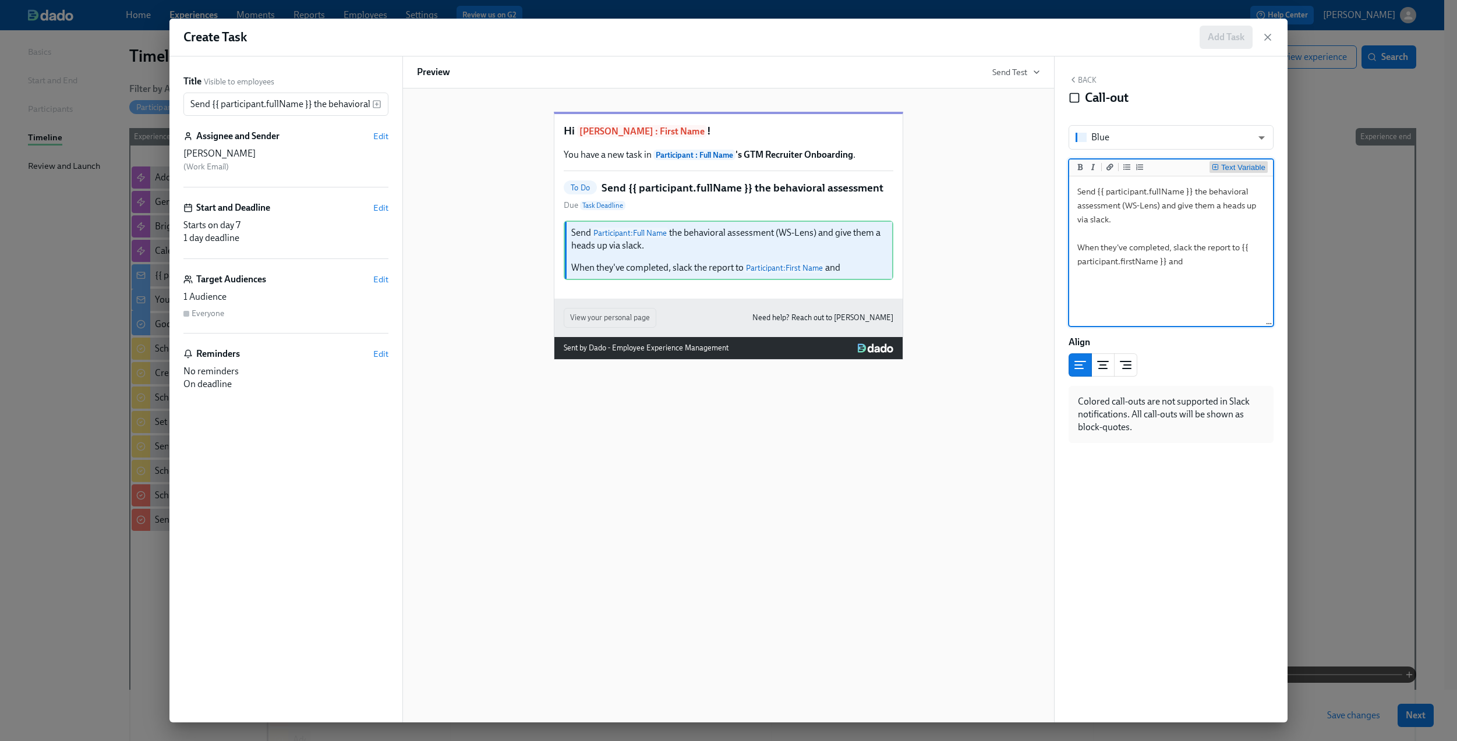
click at [1237, 164] on div "Text Variable" at bounding box center [1243, 168] width 44 height 8
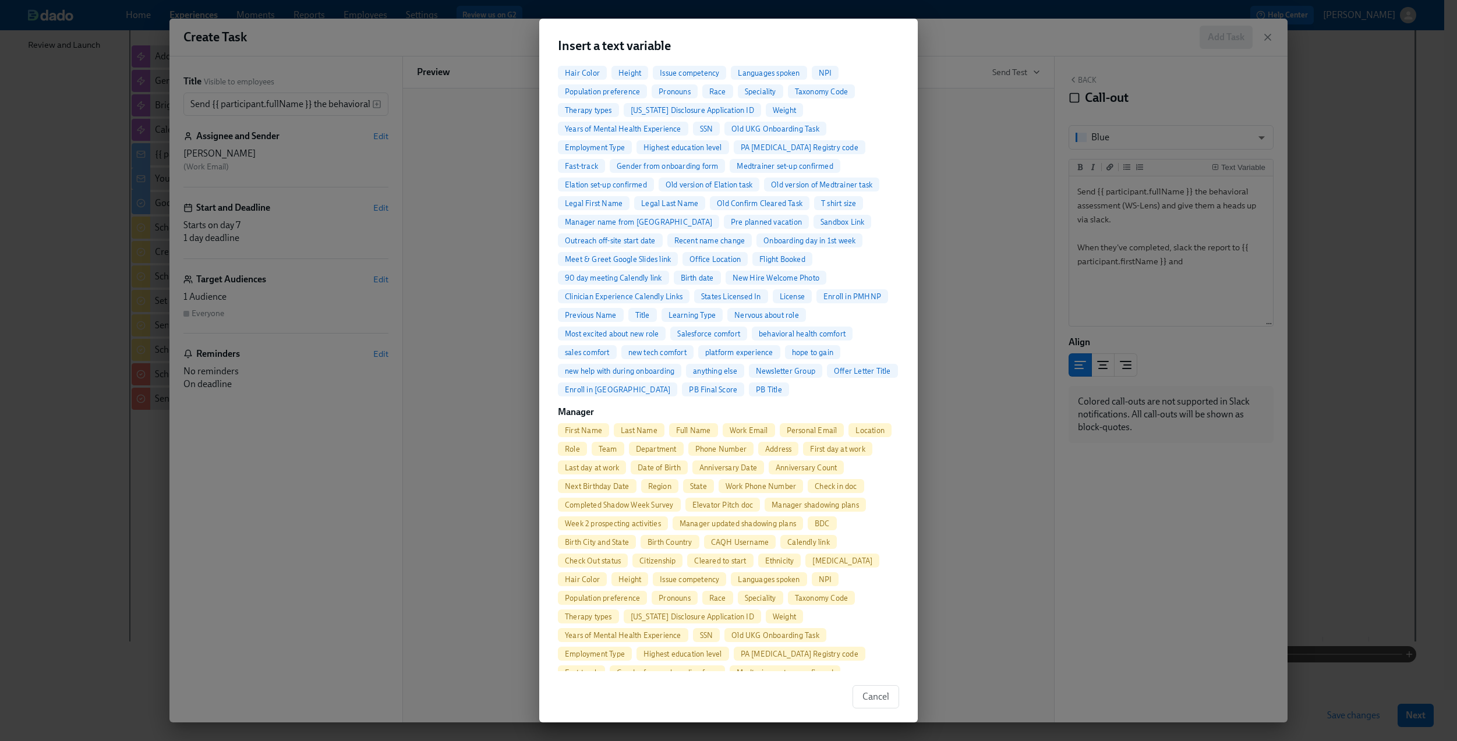
scroll to position [304, 0]
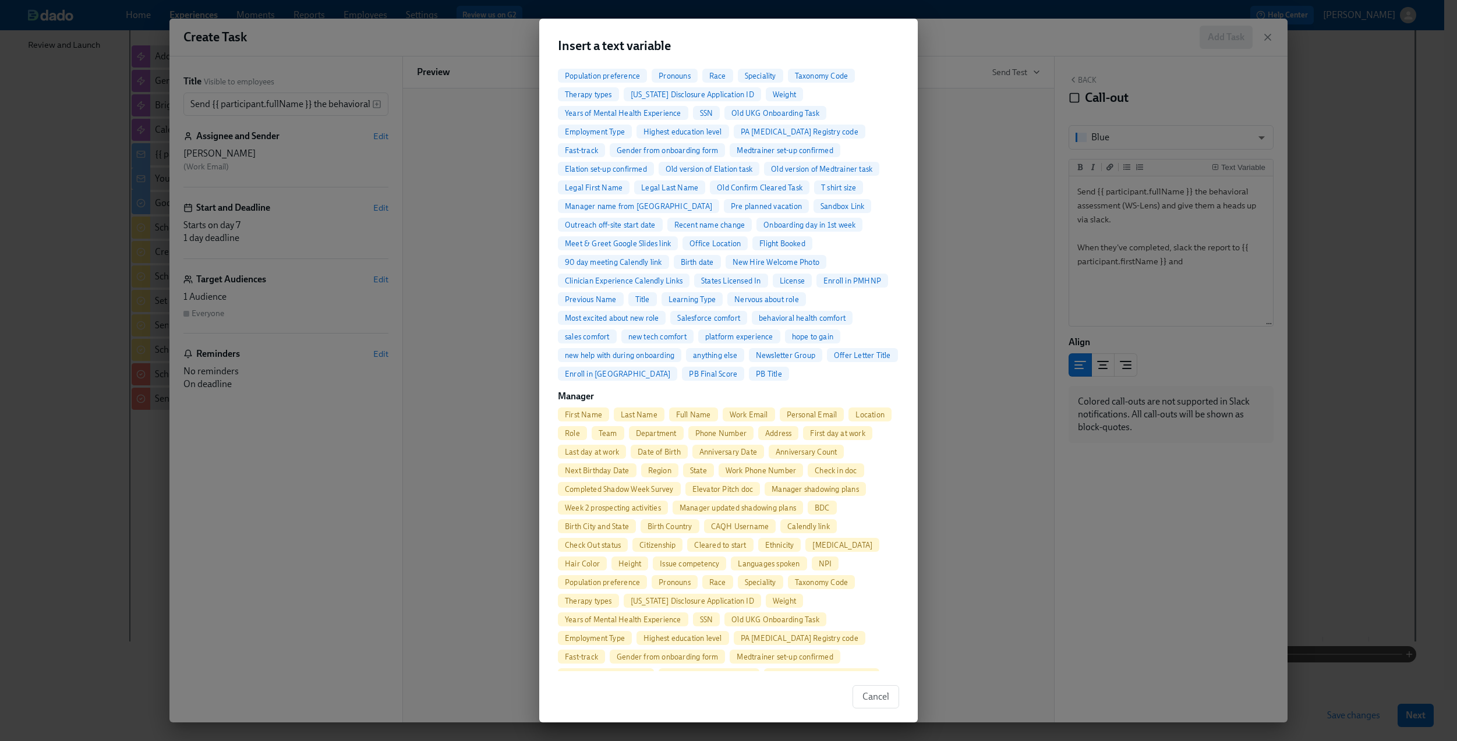
click at [589, 416] on span "First Name" at bounding box center [583, 414] width 51 height 9
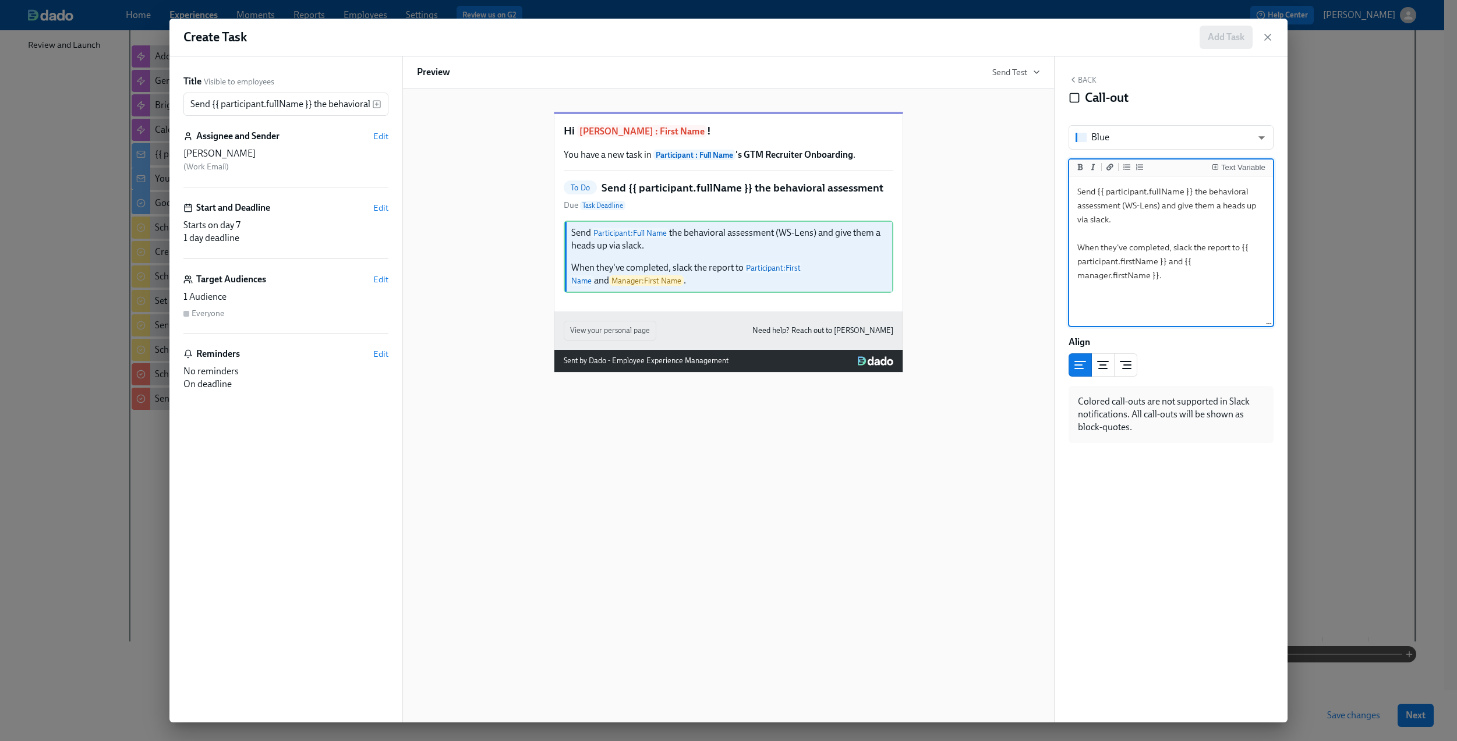
type textarea "Send {{ participant.fullName }} the behavioral assessment (WS-Lens) and give th…"
click at [1081, 82] on button "Back" at bounding box center [1082, 79] width 28 height 9
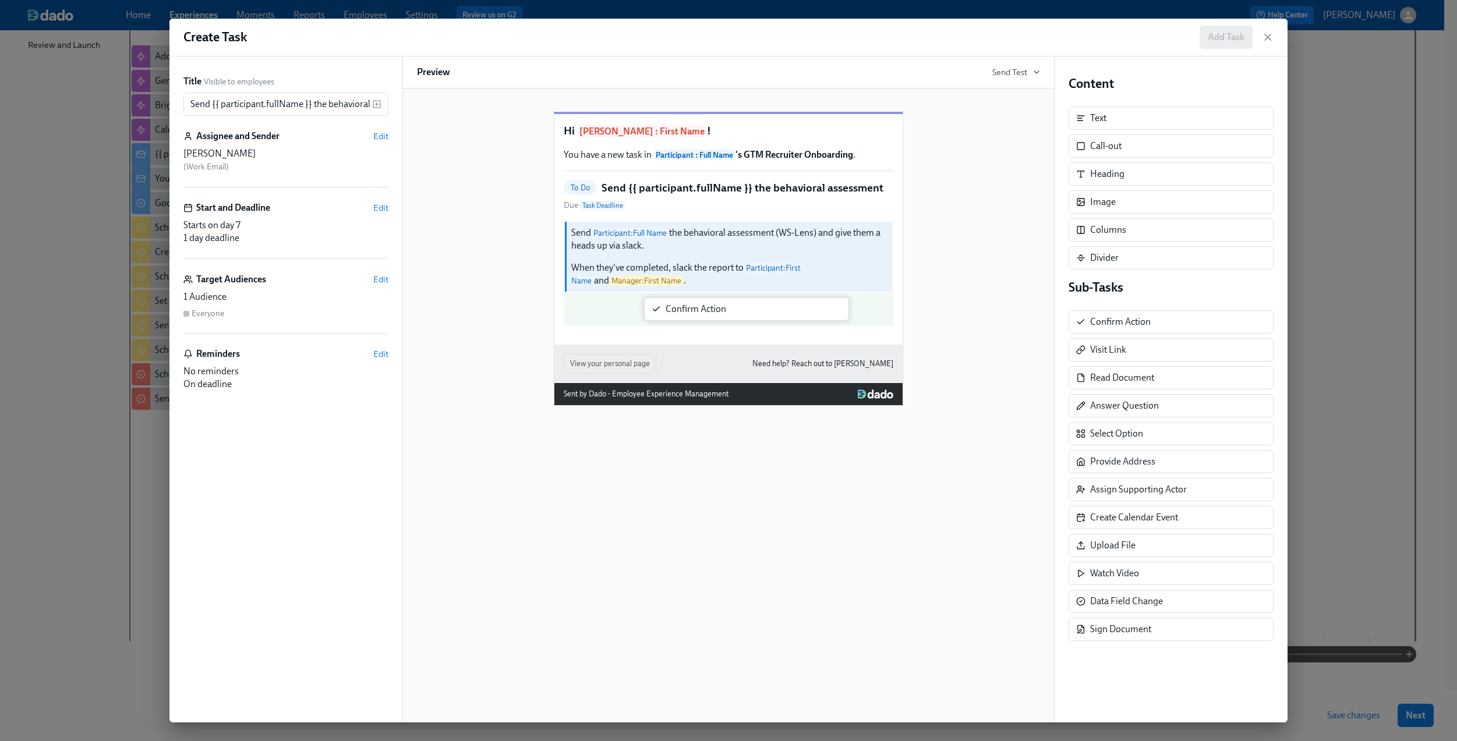
drag, startPoint x: 1100, startPoint y: 332, endPoint x: 668, endPoint y: 316, distance: 432.3
click at [668, 316] on div "Title Visible to employees Send {{ participant.fullName }} the behavioral asses…" at bounding box center [728, 389] width 1118 height 666
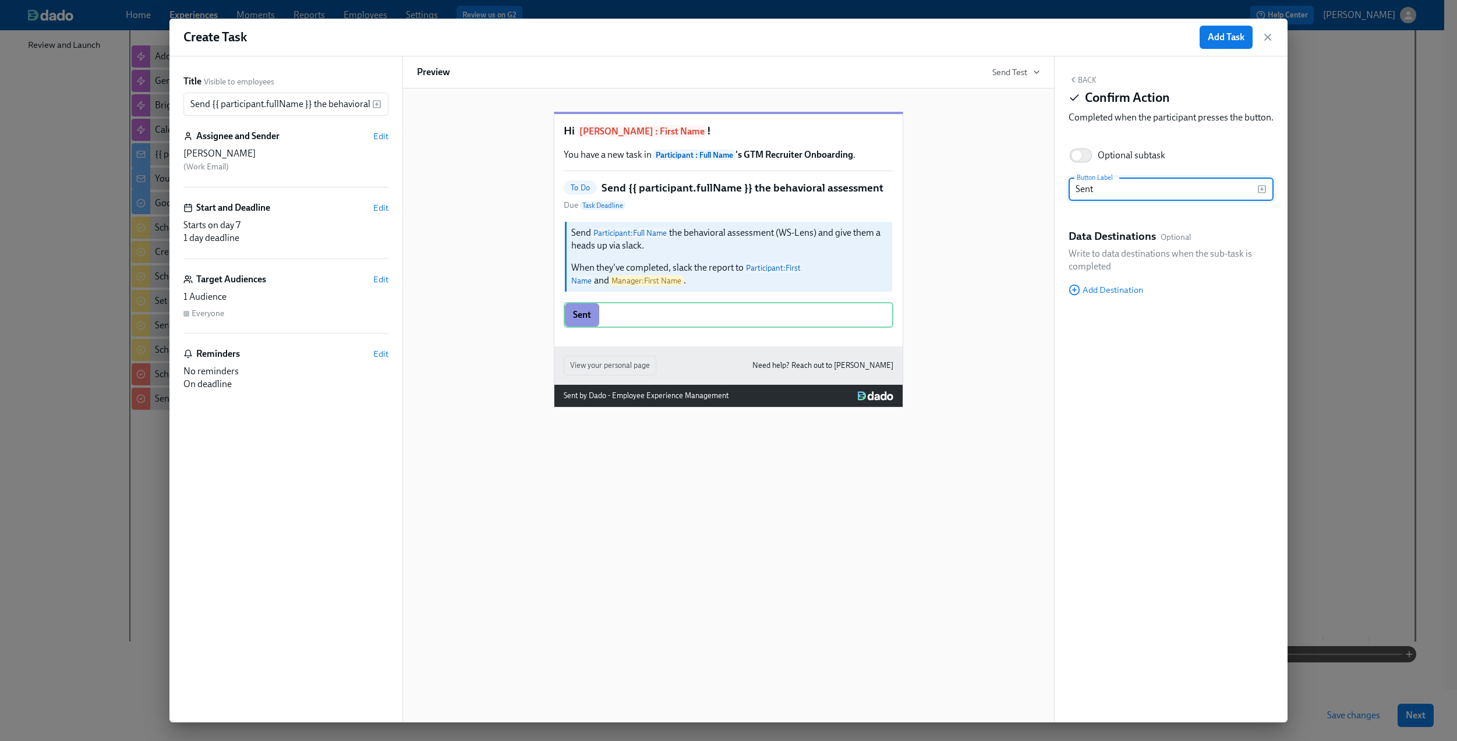
type input "Sent"
click at [1085, 77] on button "Back" at bounding box center [1082, 79] width 28 height 9
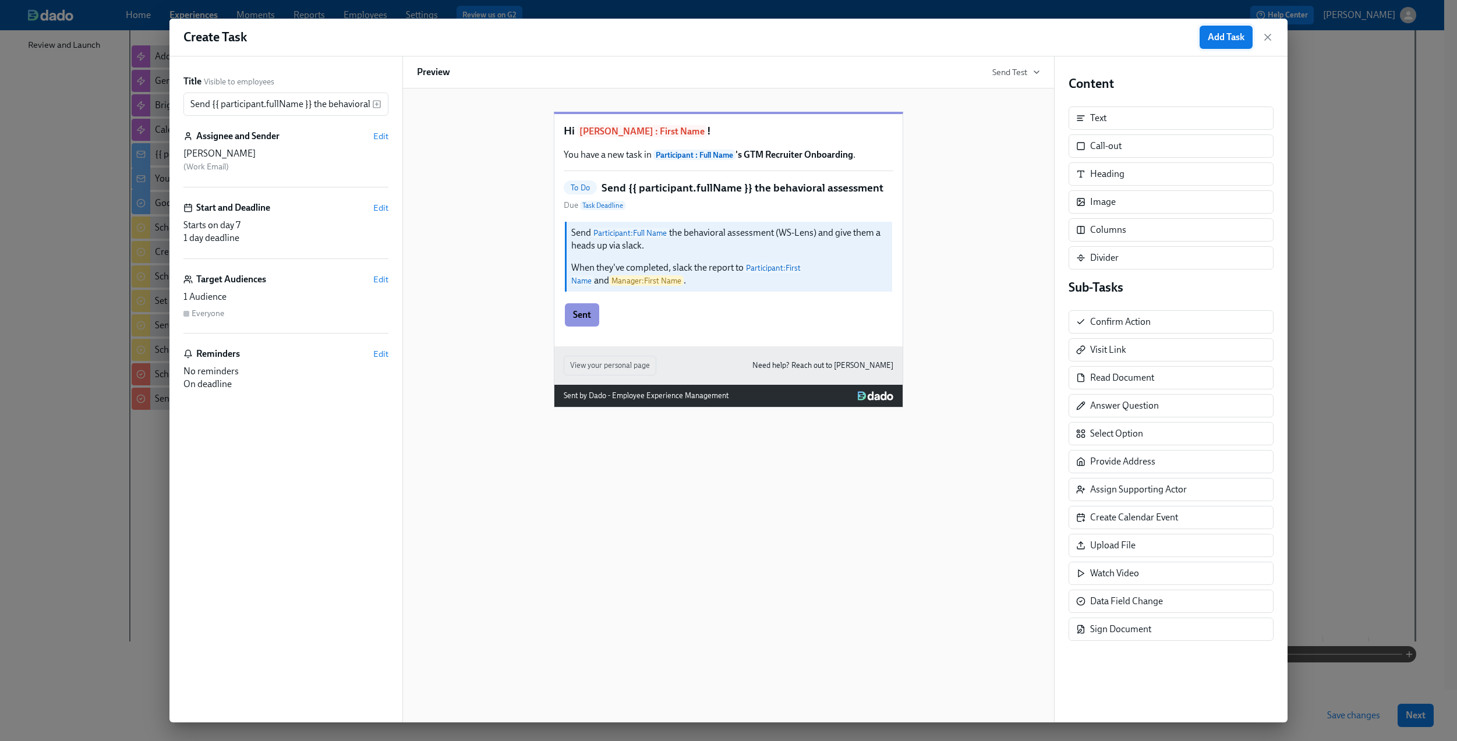
click at [1217, 39] on span "Add Task" at bounding box center [1225, 37] width 37 height 12
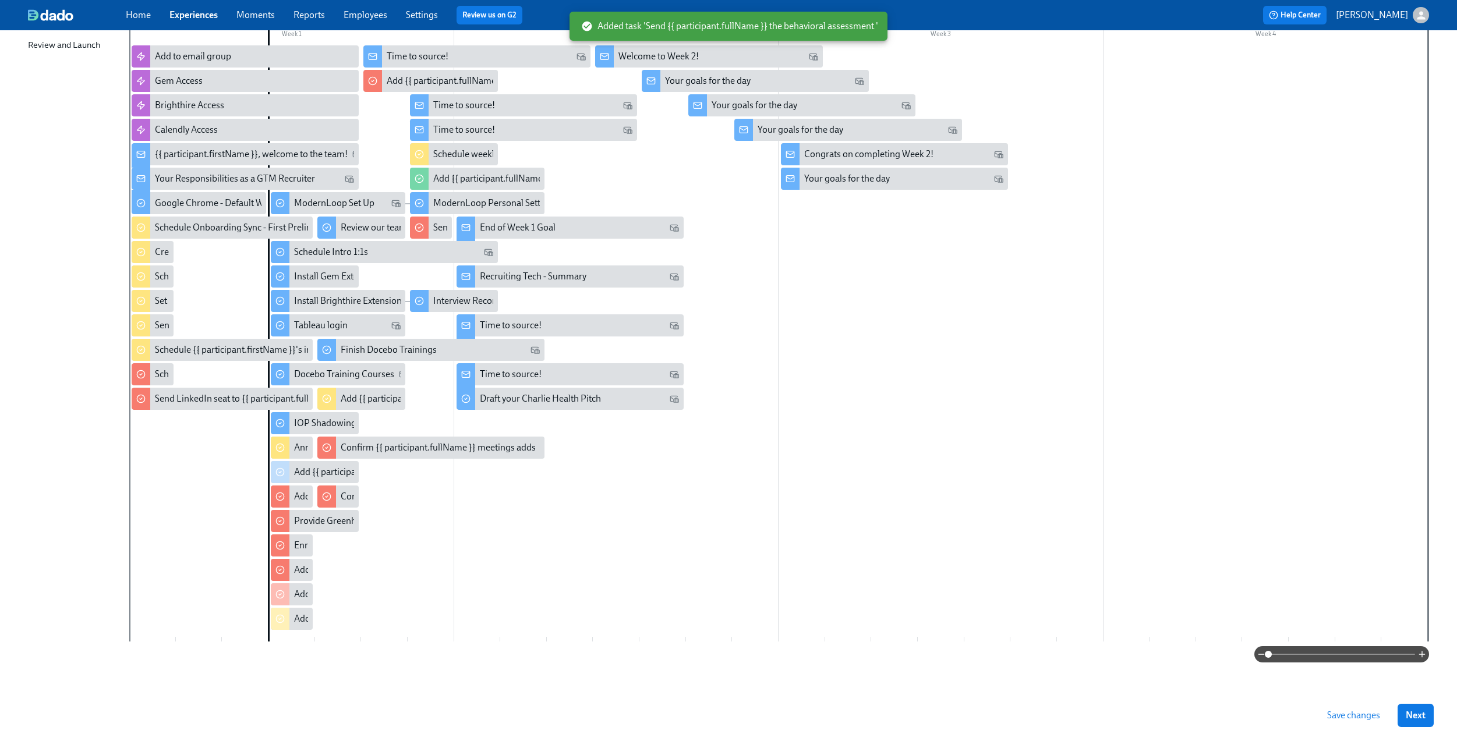
click at [1366, 721] on button "Save changes" at bounding box center [1353, 715] width 69 height 23
click at [1430, 706] on button "Next" at bounding box center [1415, 715] width 36 height 23
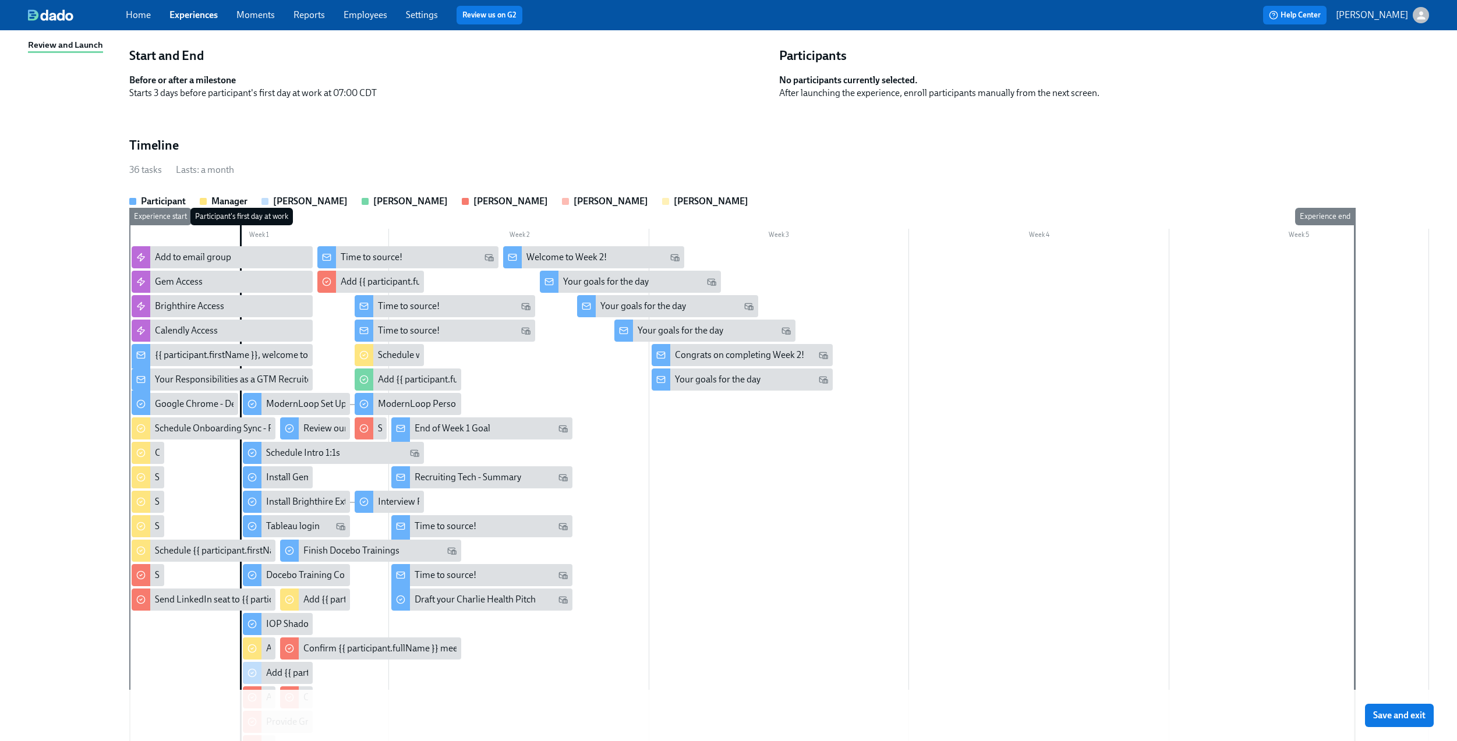
click at [1430, 706] on button "Save and exit" at bounding box center [1399, 715] width 69 height 23
